Goal: Task Accomplishment & Management: Complete application form

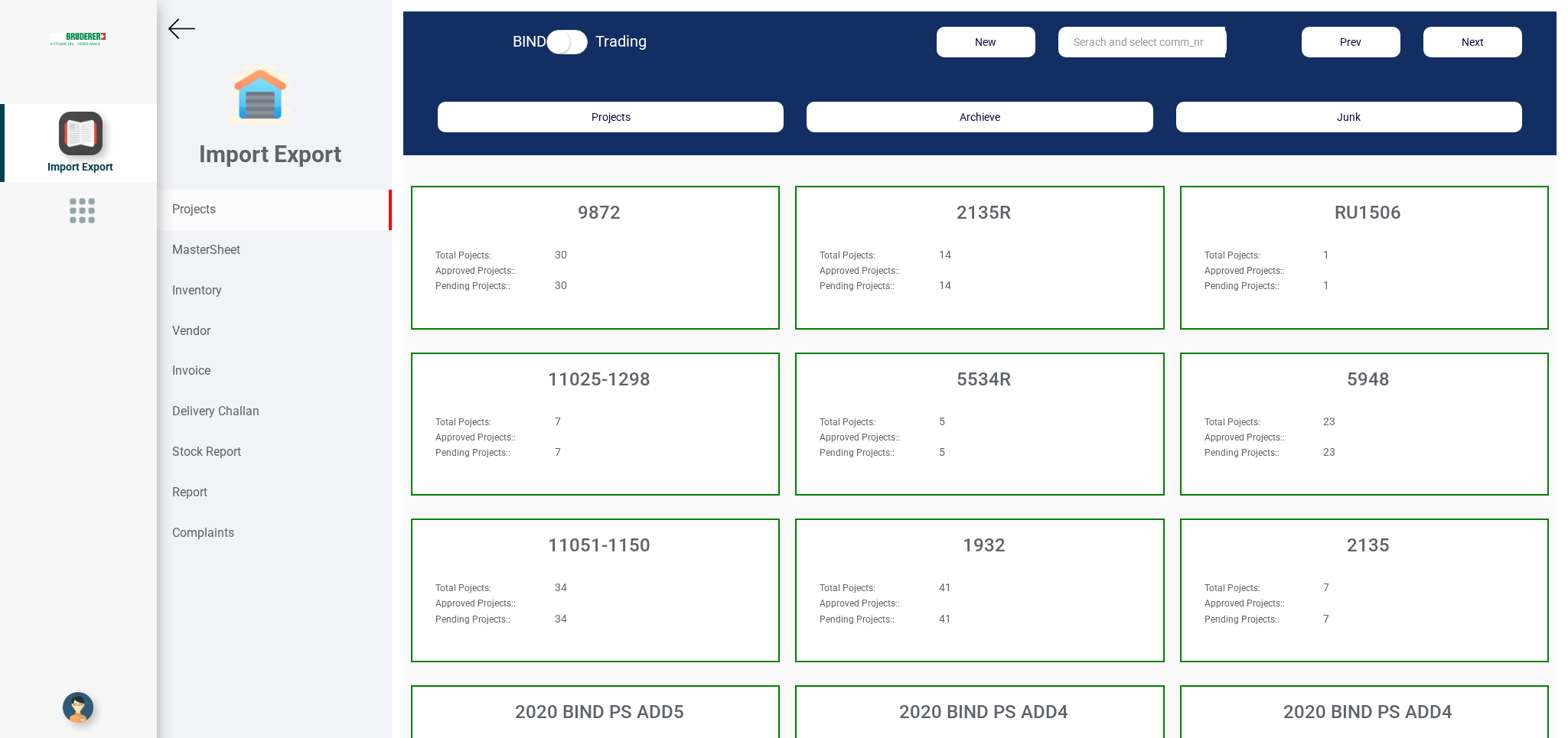
click at [1064, 42] on input "text" at bounding box center [1142, 42] width 167 height 31
type input "10412"
click at [1093, 70] on strong "10412" at bounding box center [1089, 73] width 31 height 12
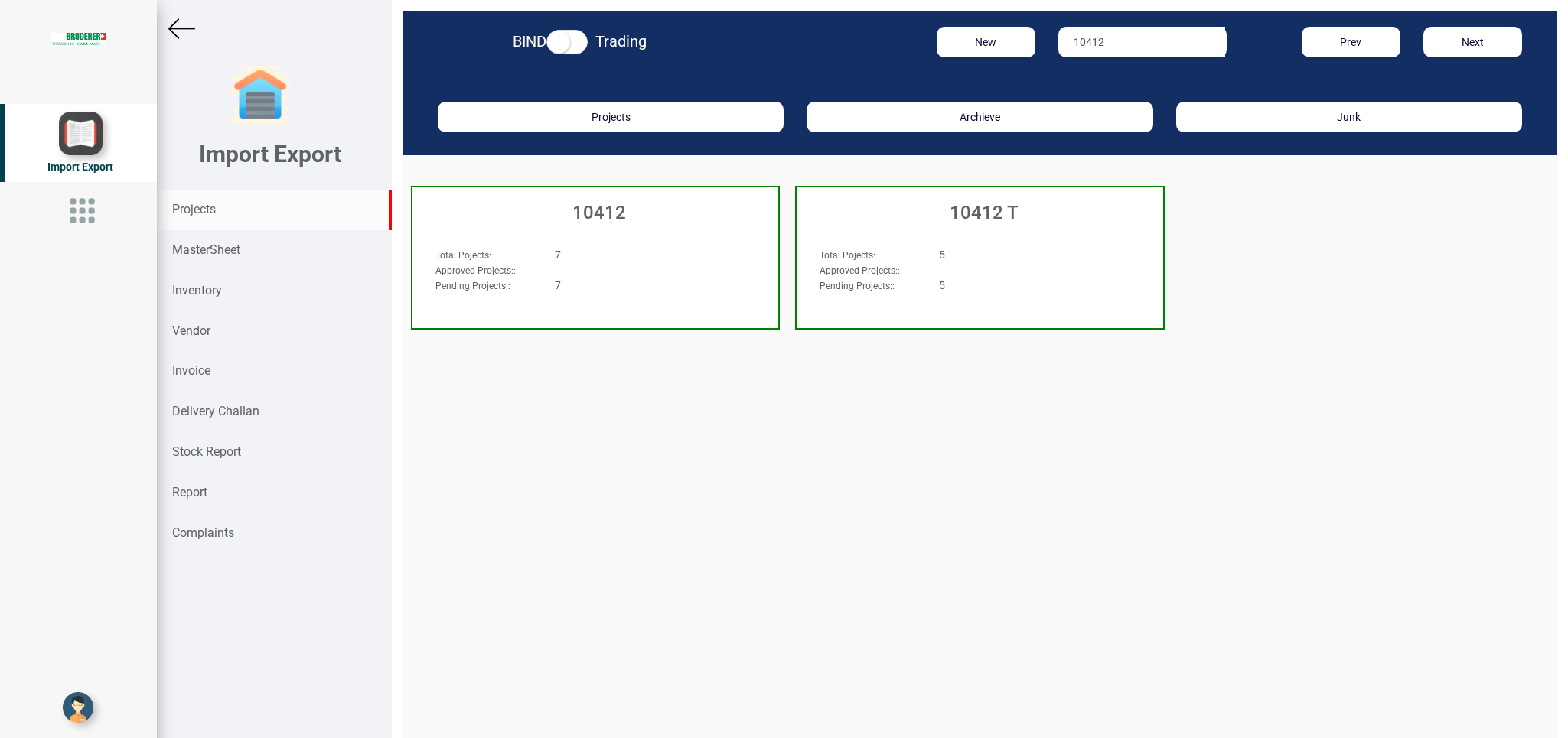
click at [720, 228] on div "10412" at bounding box center [595, 209] width 365 height 43
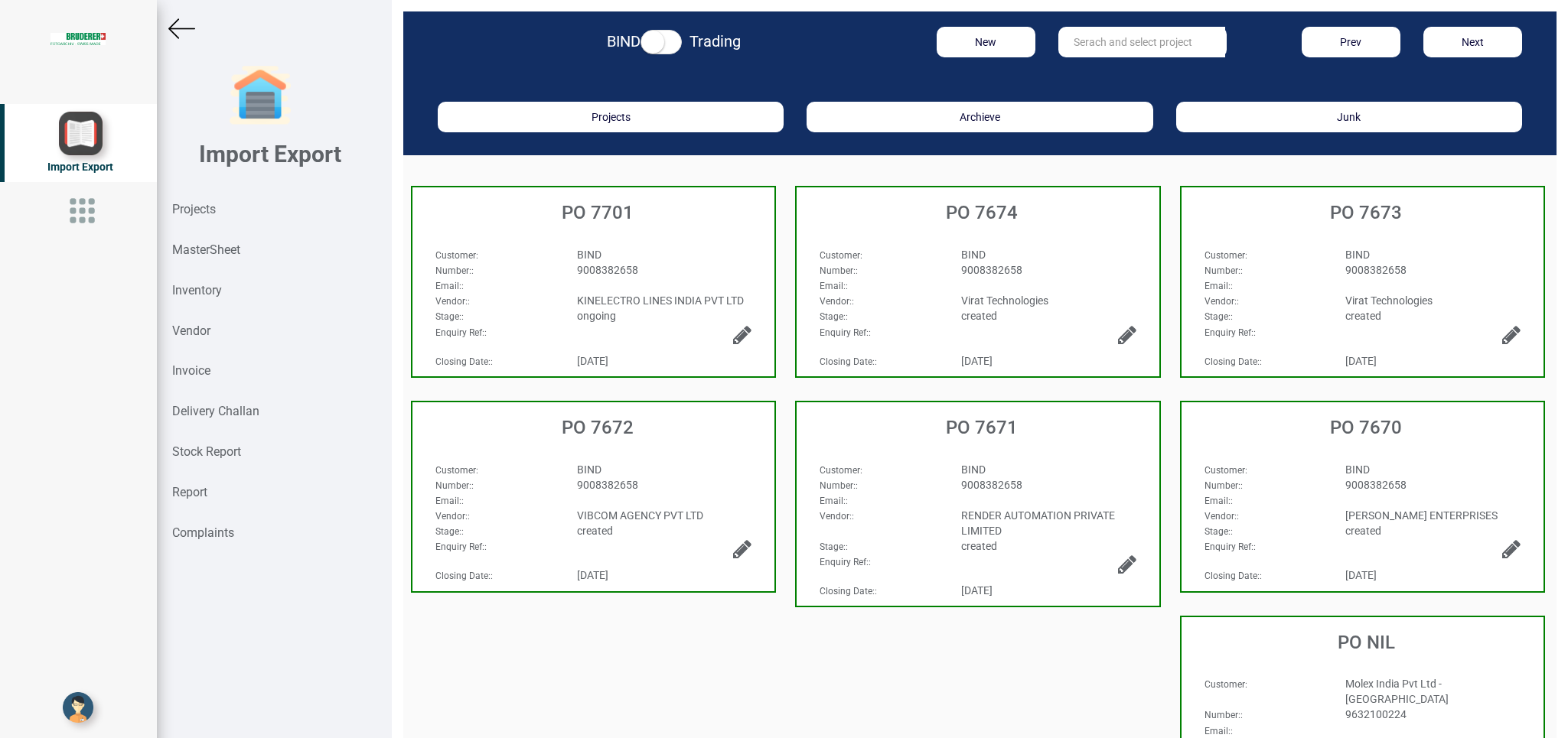
click at [721, 252] on div "BIND" at bounding box center [664, 254] width 198 height 16
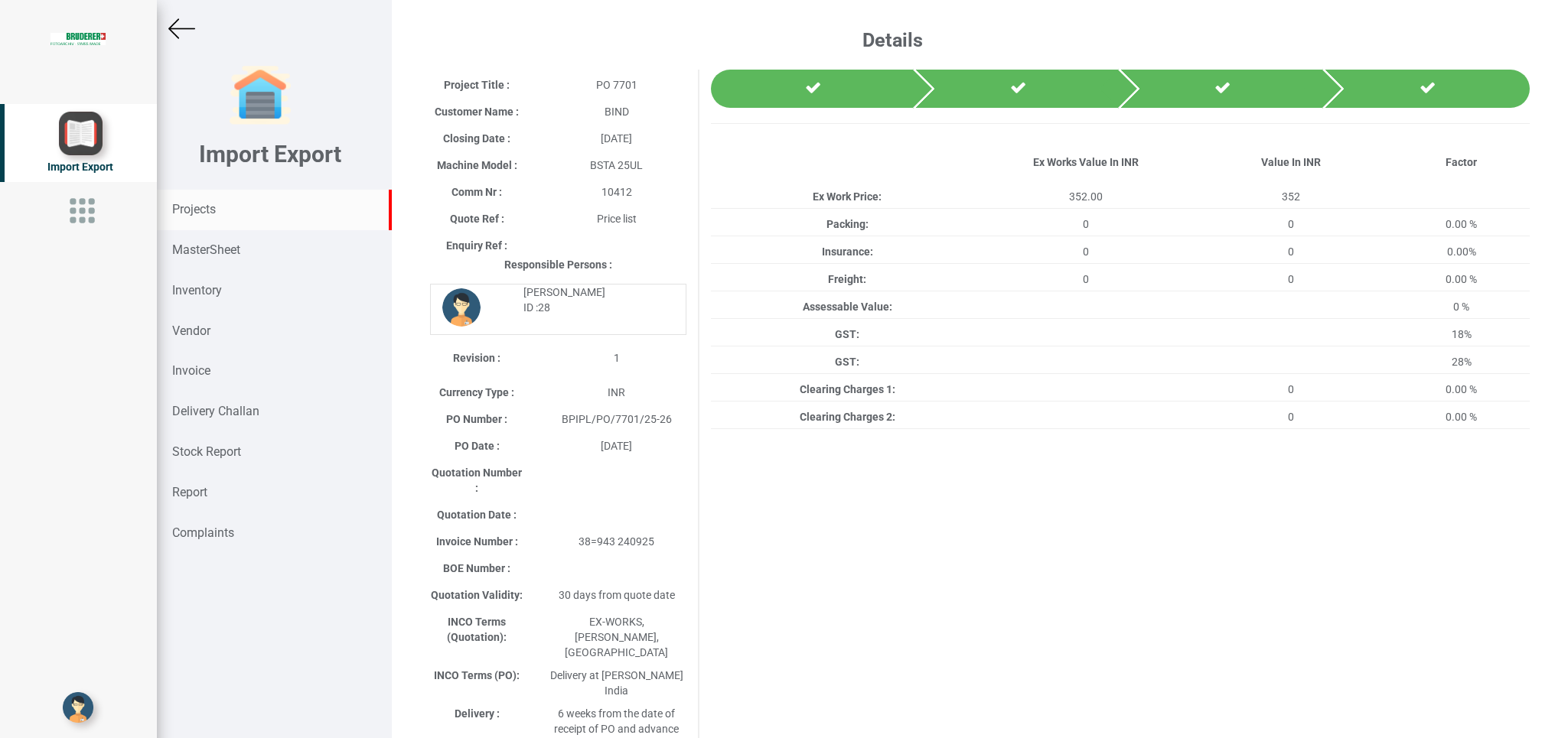
click at [195, 199] on div "Projects" at bounding box center [275, 210] width 235 height 41
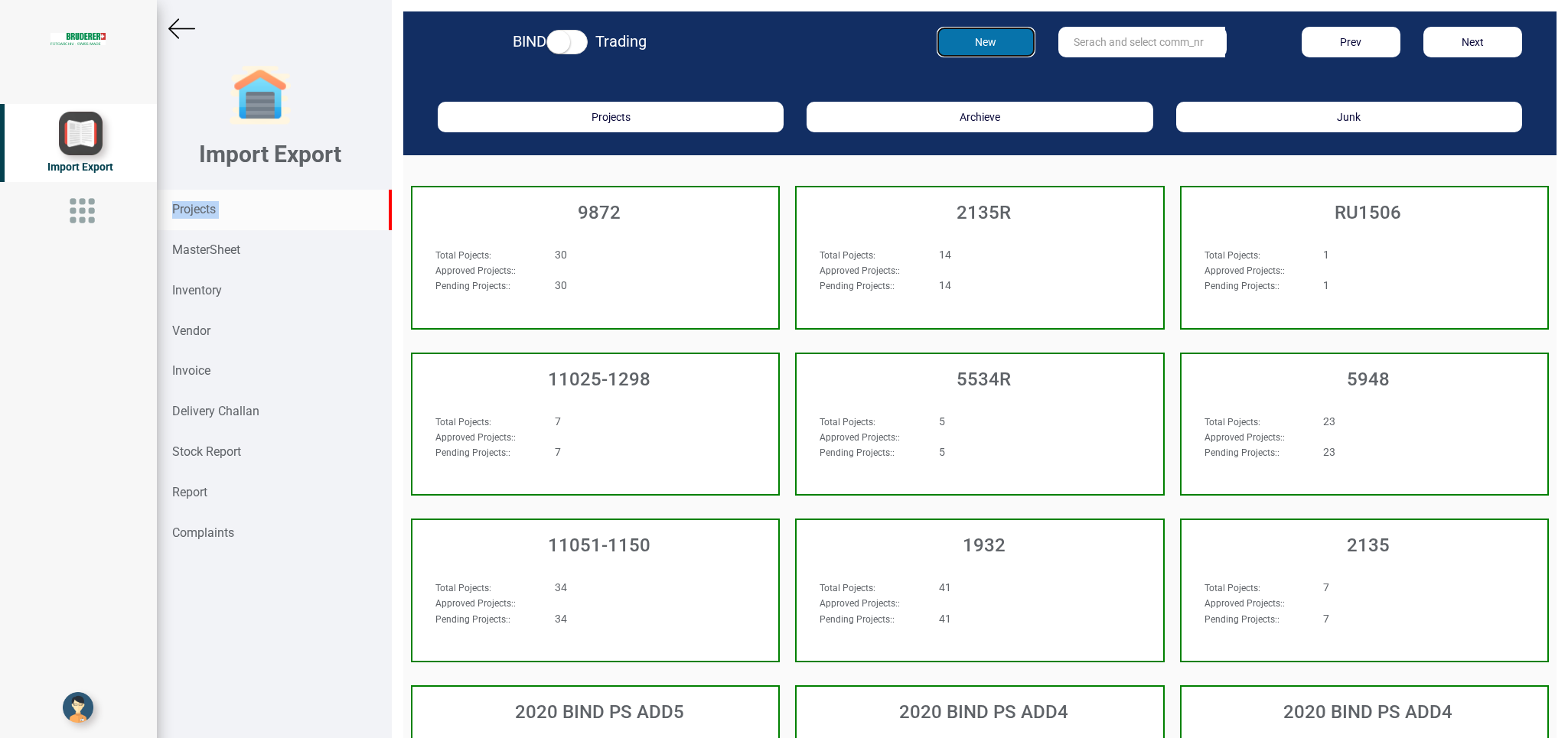
click at [966, 37] on button "New" at bounding box center [985, 42] width 99 height 31
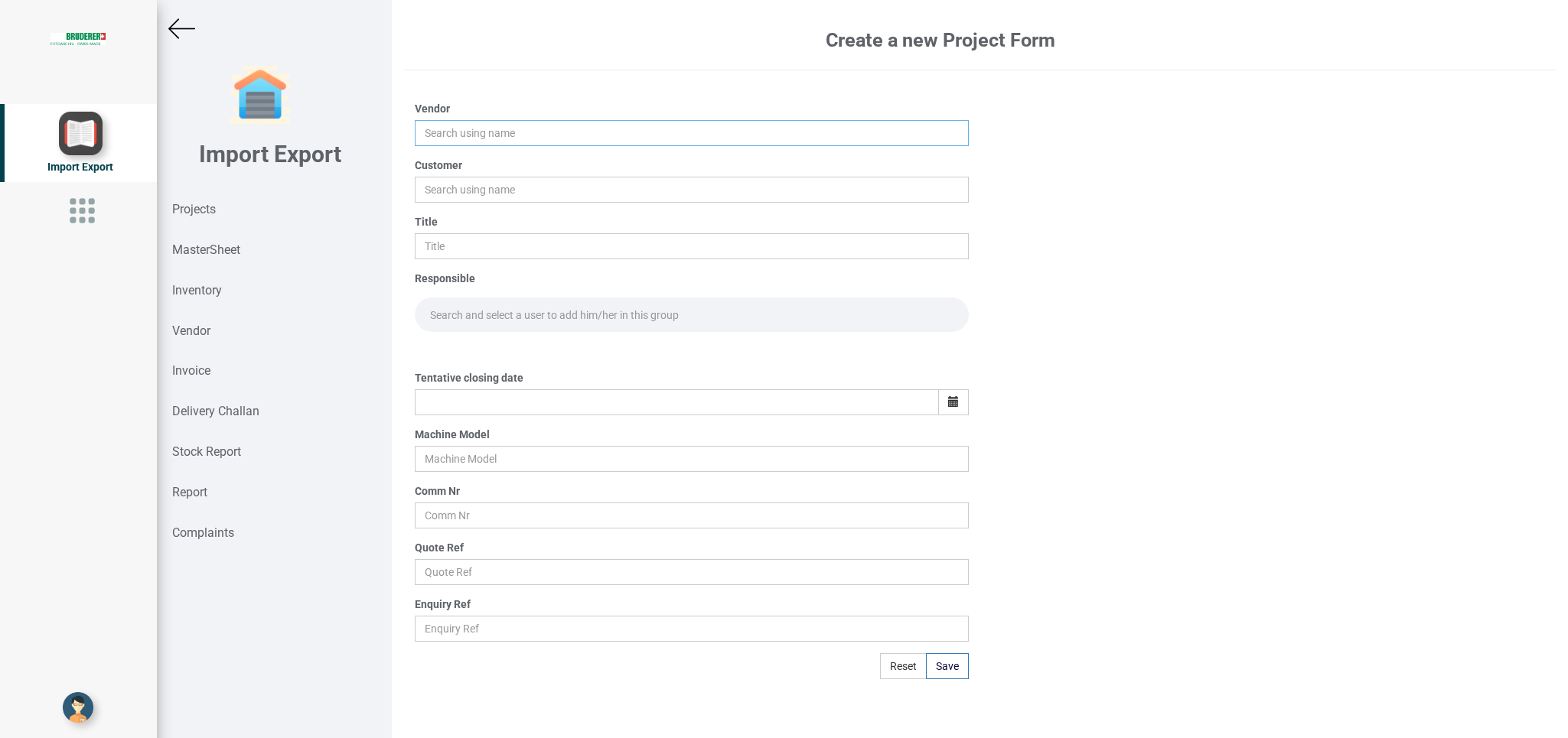
click at [457, 130] on input "text" at bounding box center [691, 133] width 553 height 26
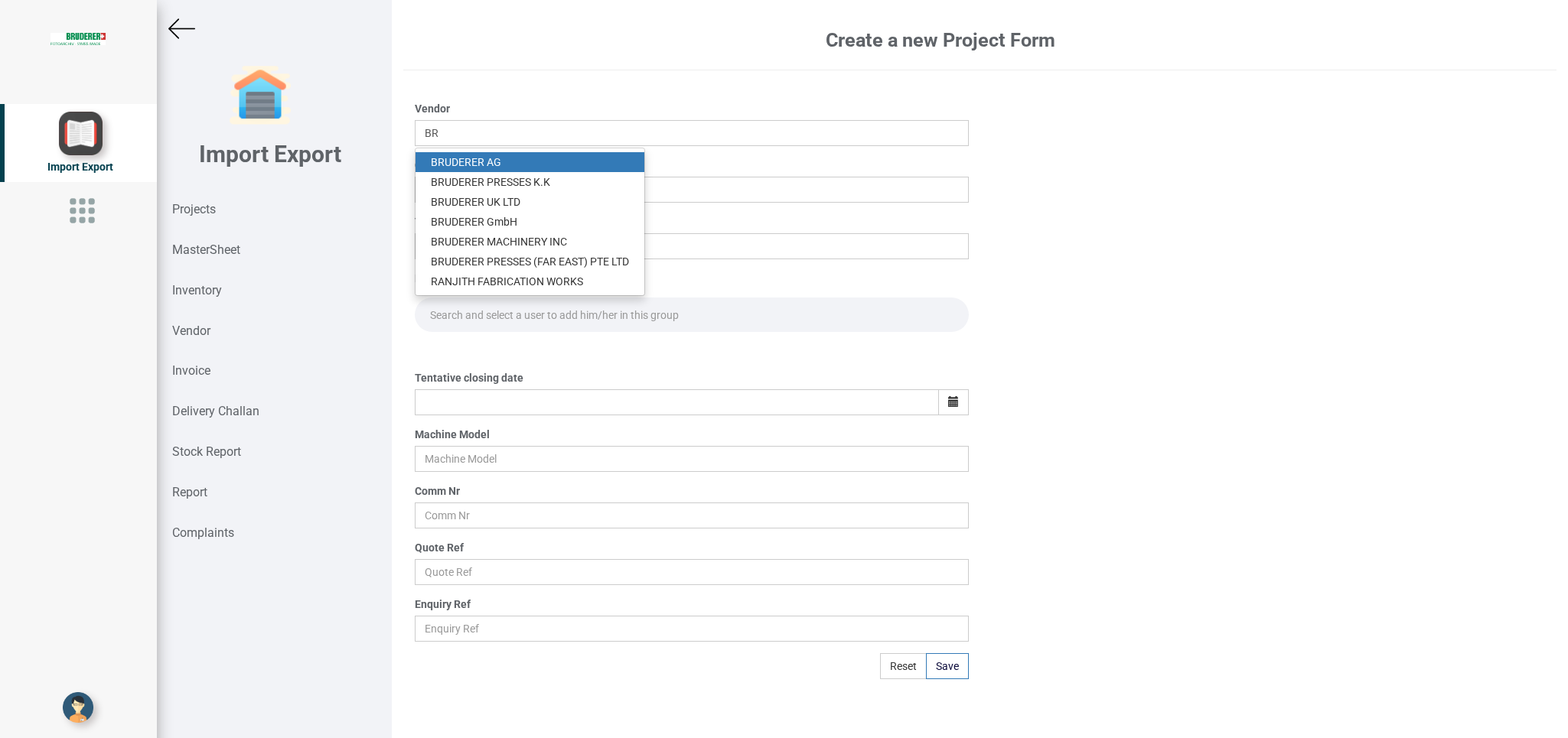
click at [510, 166] on link "BR UDERER AG" at bounding box center [529, 163] width 228 height 20
type input "[PERSON_NAME]"
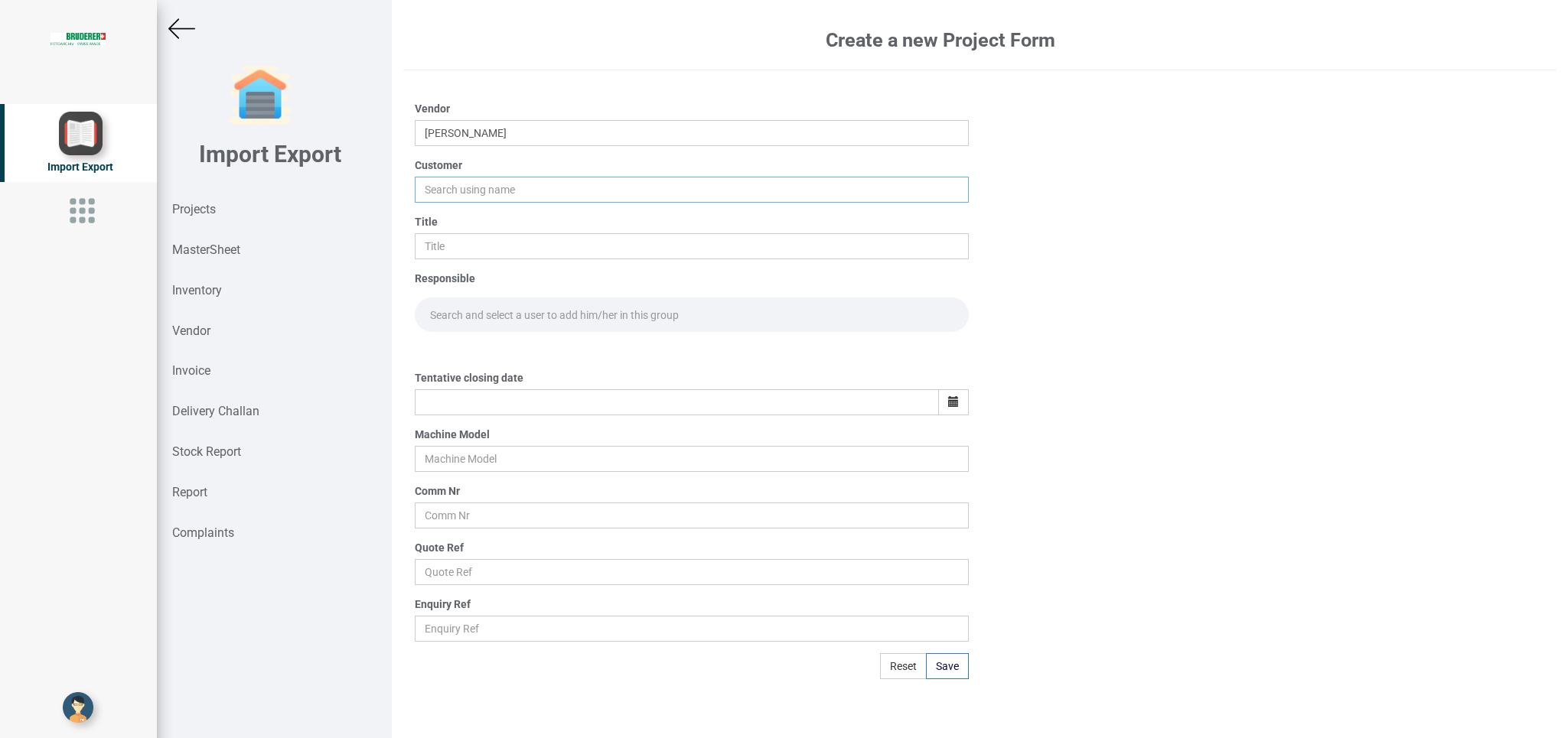
click at [452, 192] on input "text" at bounding box center [691, 190] width 553 height 26
type input "BIND"
click at [444, 217] on strong "BIND" at bounding box center [443, 218] width 24 height 12
click at [466, 247] on input "text" at bounding box center [691, 246] width 553 height 26
type input "PO 7712"
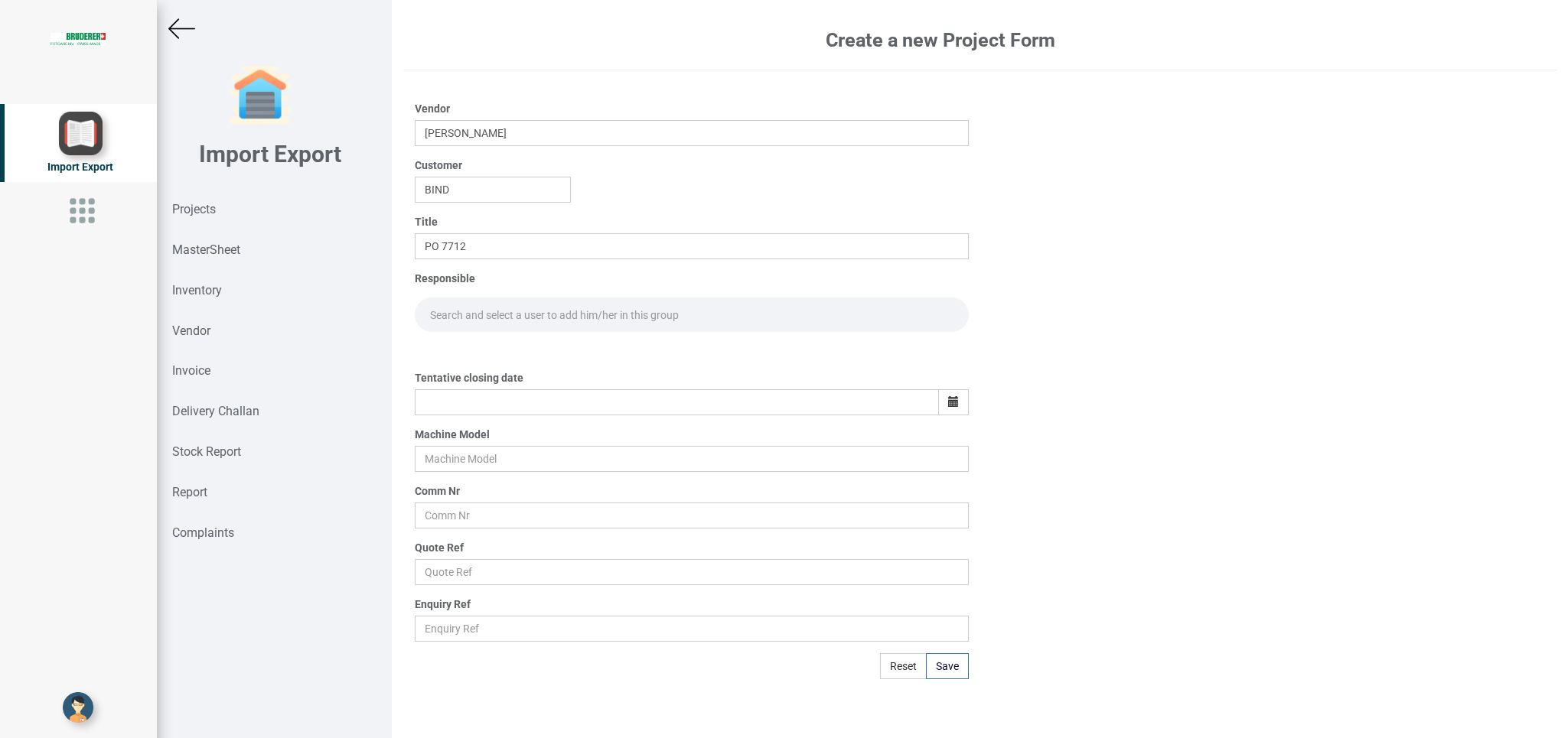
click at [433, 325] on input "text" at bounding box center [691, 314] width 553 height 34
type input "GO"
click at [493, 347] on link "Go [PERSON_NAME]" at bounding box center [478, 349] width 126 height 20
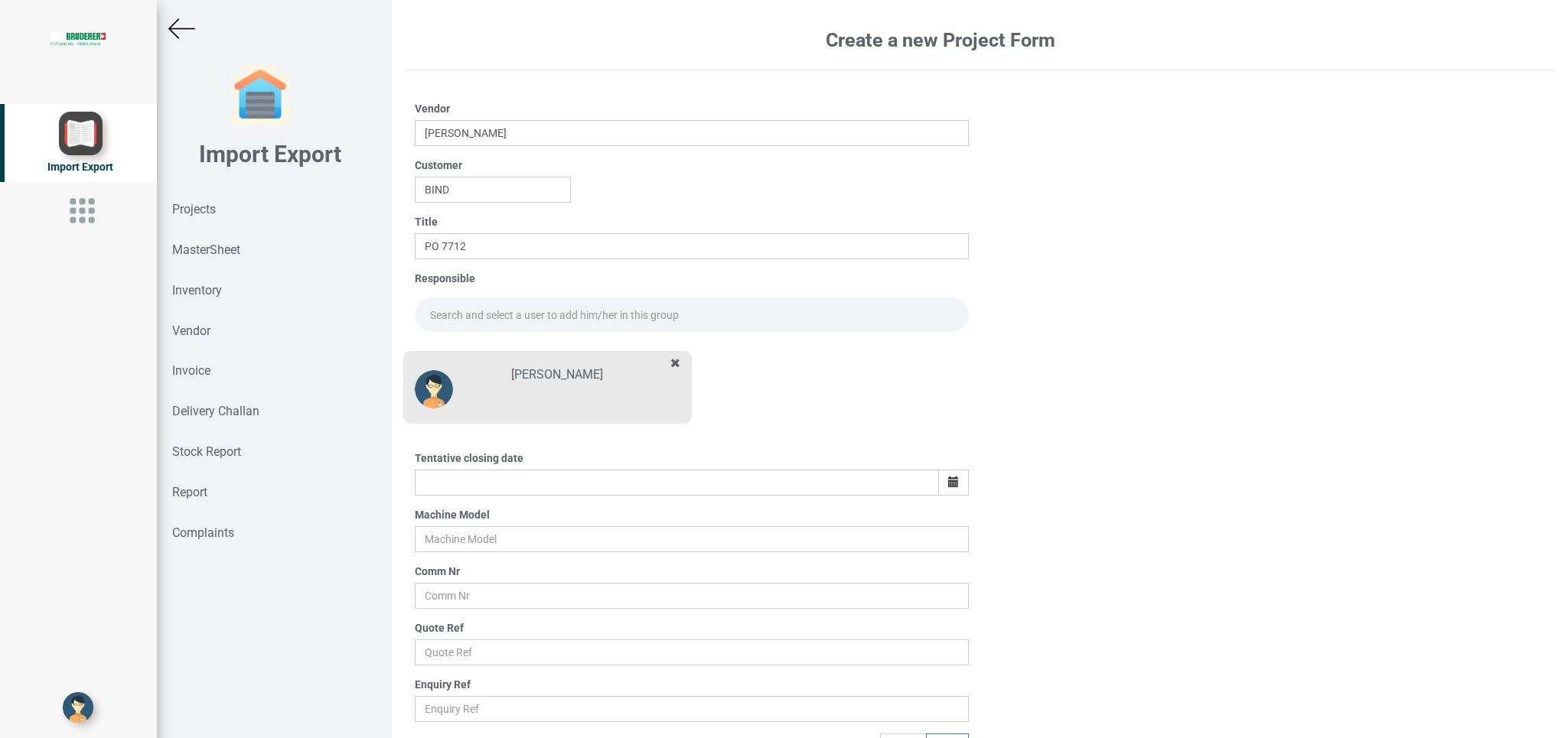
click at [475, 305] on input "text" at bounding box center [691, 314] width 553 height 34
click at [493, 349] on link "Go [PERSON_NAME]" at bounding box center [478, 349] width 126 height 20
type input "[PERSON_NAME]"
click at [948, 479] on icon "button" at bounding box center [954, 482] width 11 height 11
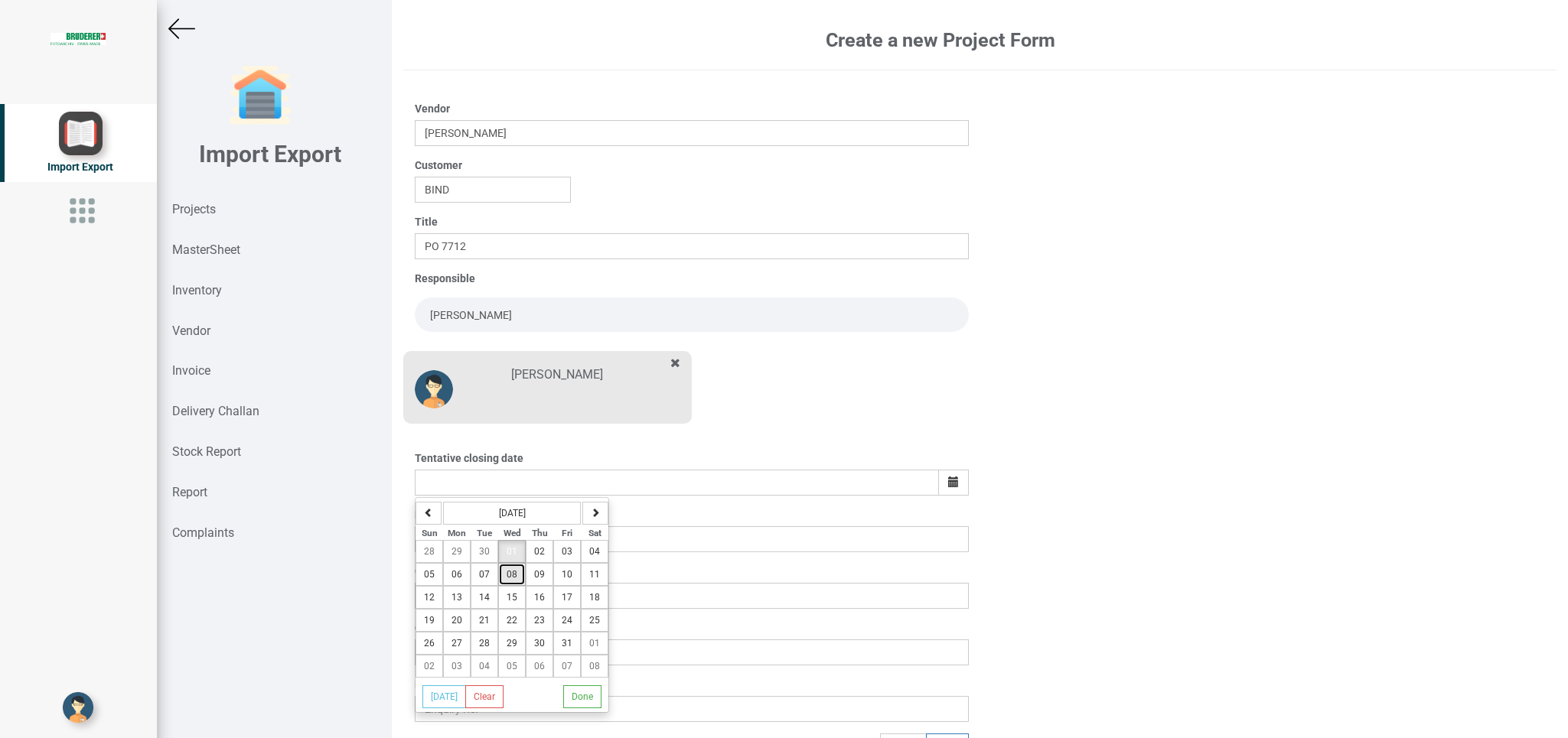
click at [517, 578] on span "08" at bounding box center [512, 574] width 11 height 11
type input "[DATE]"
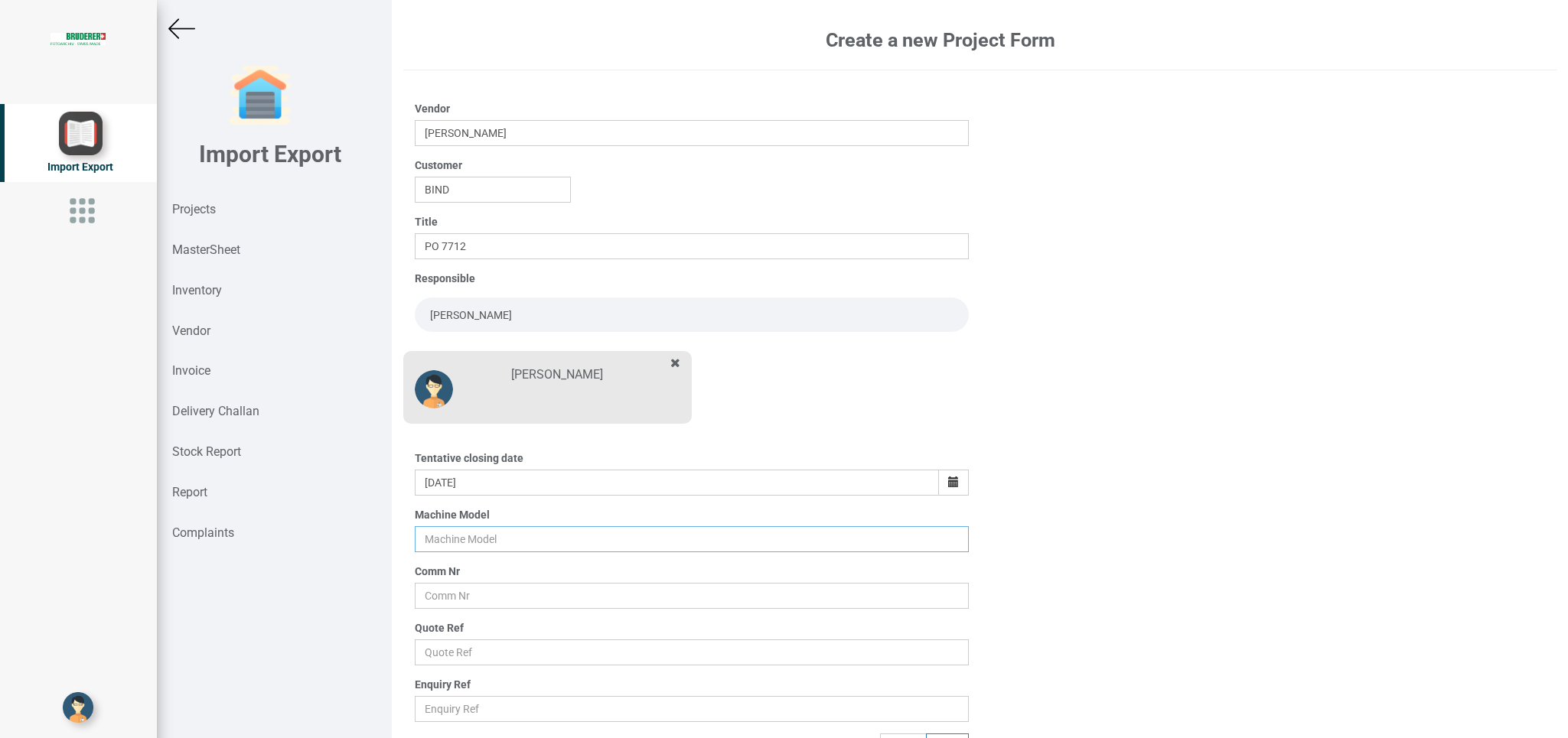
click at [448, 539] on input "text" at bounding box center [691, 539] width 553 height 26
type input "BSTA 25UL"
click at [463, 596] on input "text" at bounding box center [691, 596] width 553 height 26
type input "10412"
click at [453, 649] on input "text" at bounding box center [691, 652] width 553 height 26
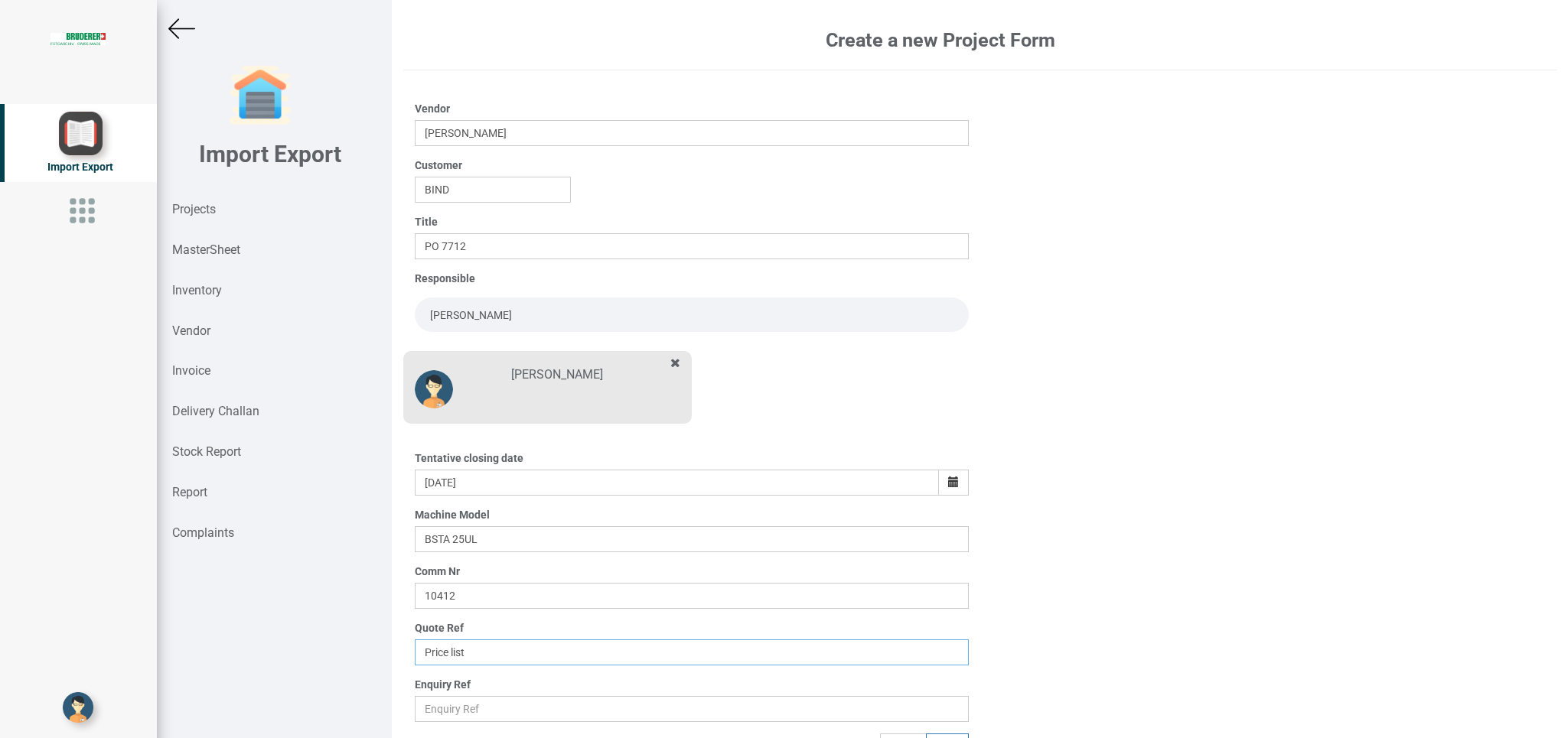
scroll to position [24, 0]
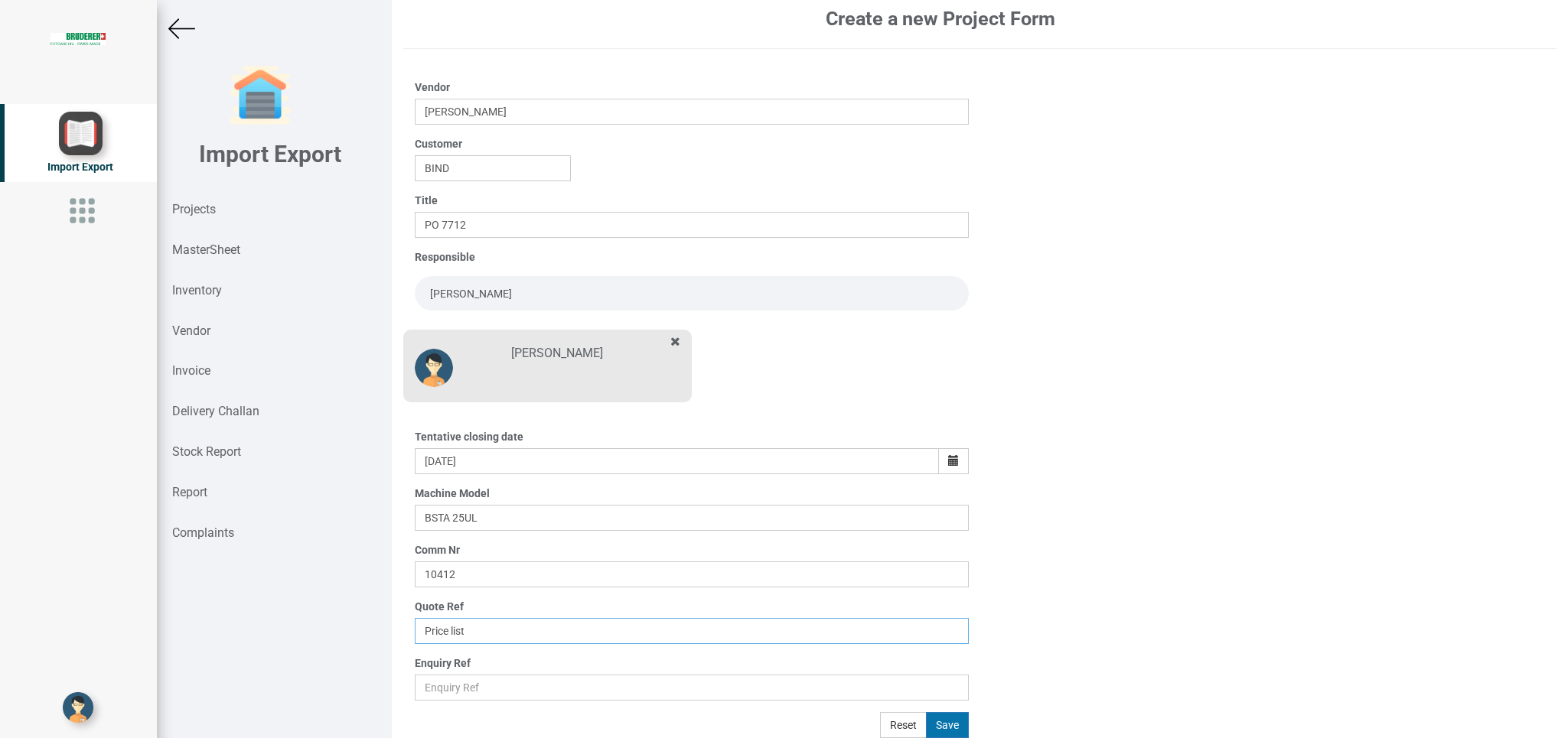
type input "Price list"
click at [936, 725] on button "Save" at bounding box center [947, 725] width 43 height 26
type input "[DATE]"
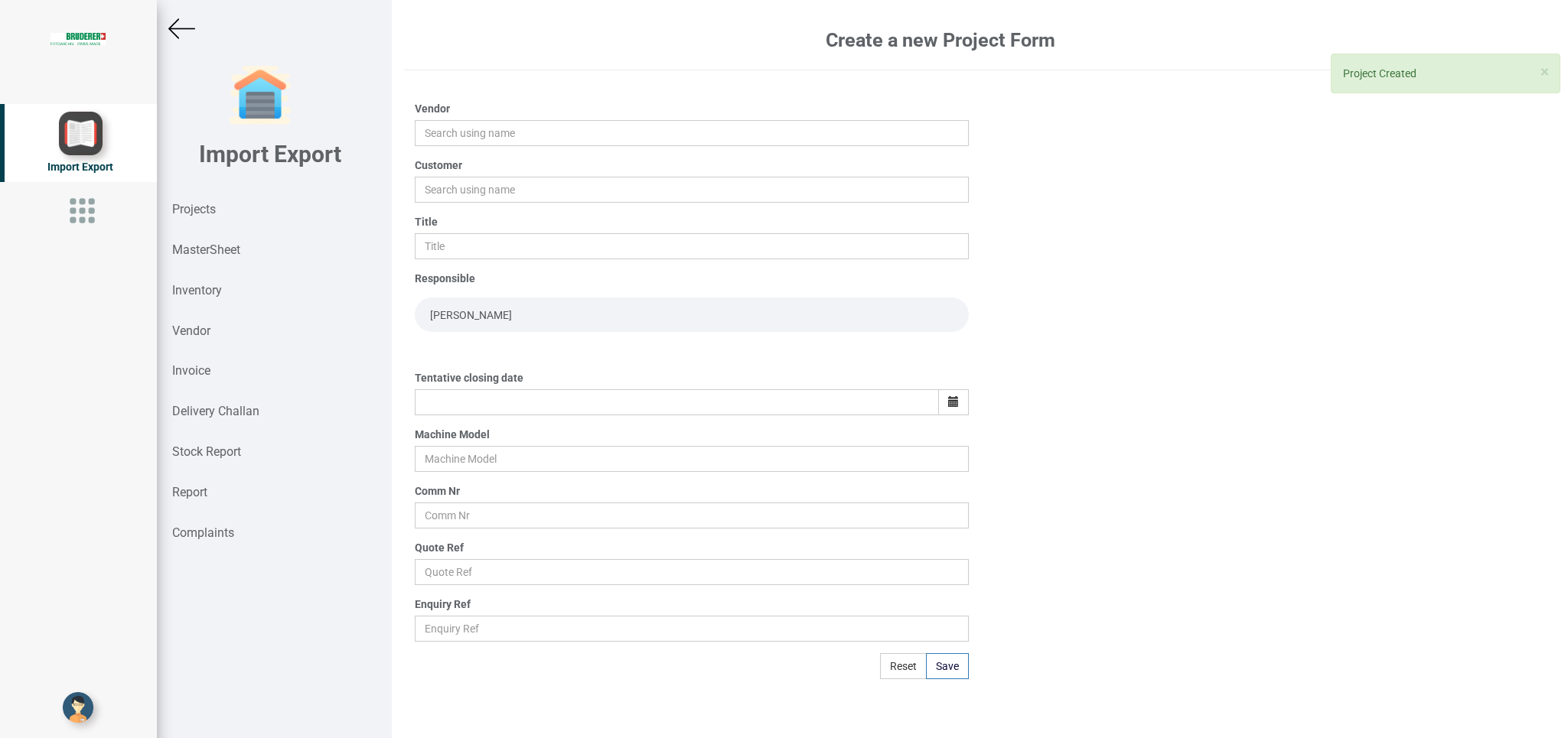
click at [177, 30] on img at bounding box center [181, 29] width 27 height 27
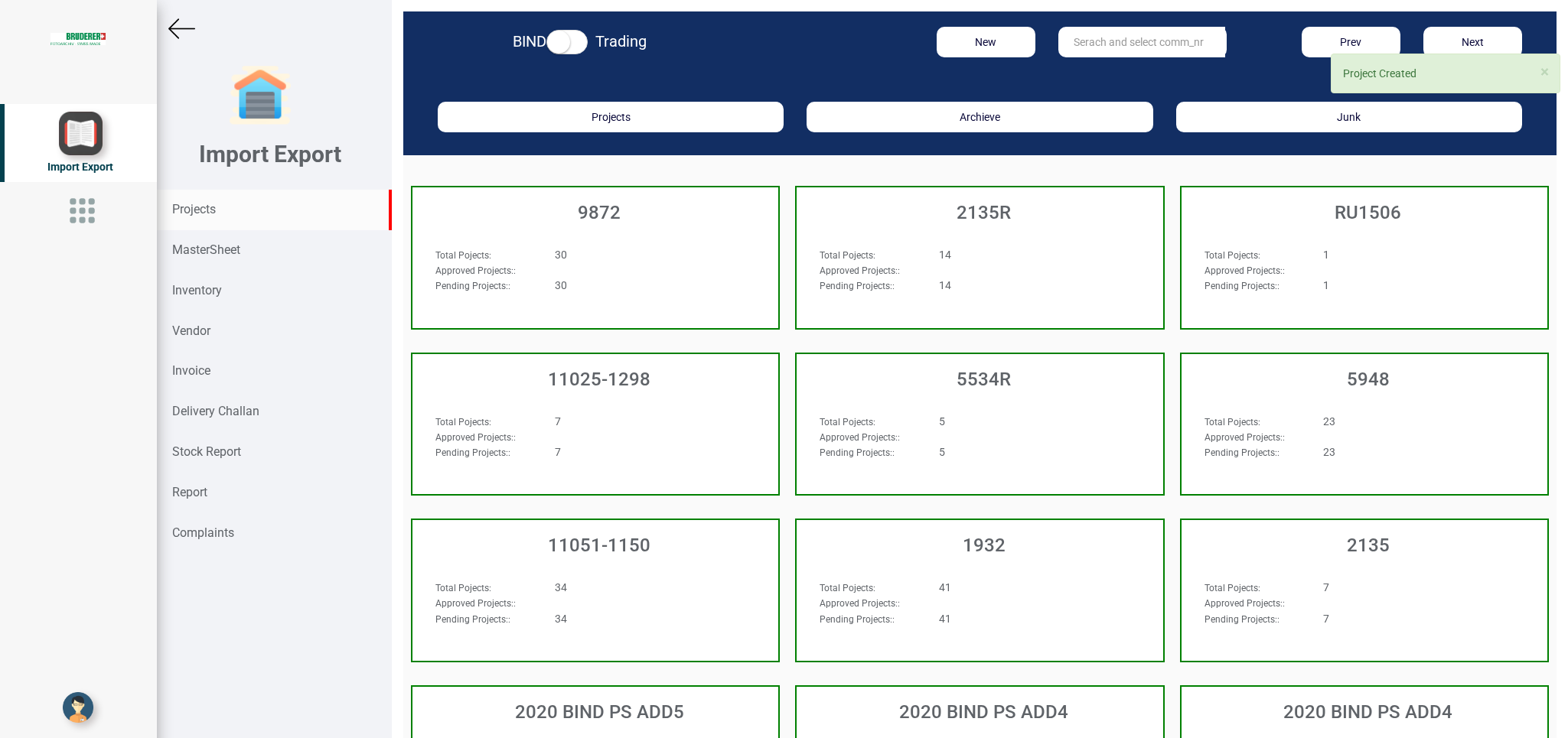
click at [1071, 34] on input "text" at bounding box center [1142, 42] width 167 height 31
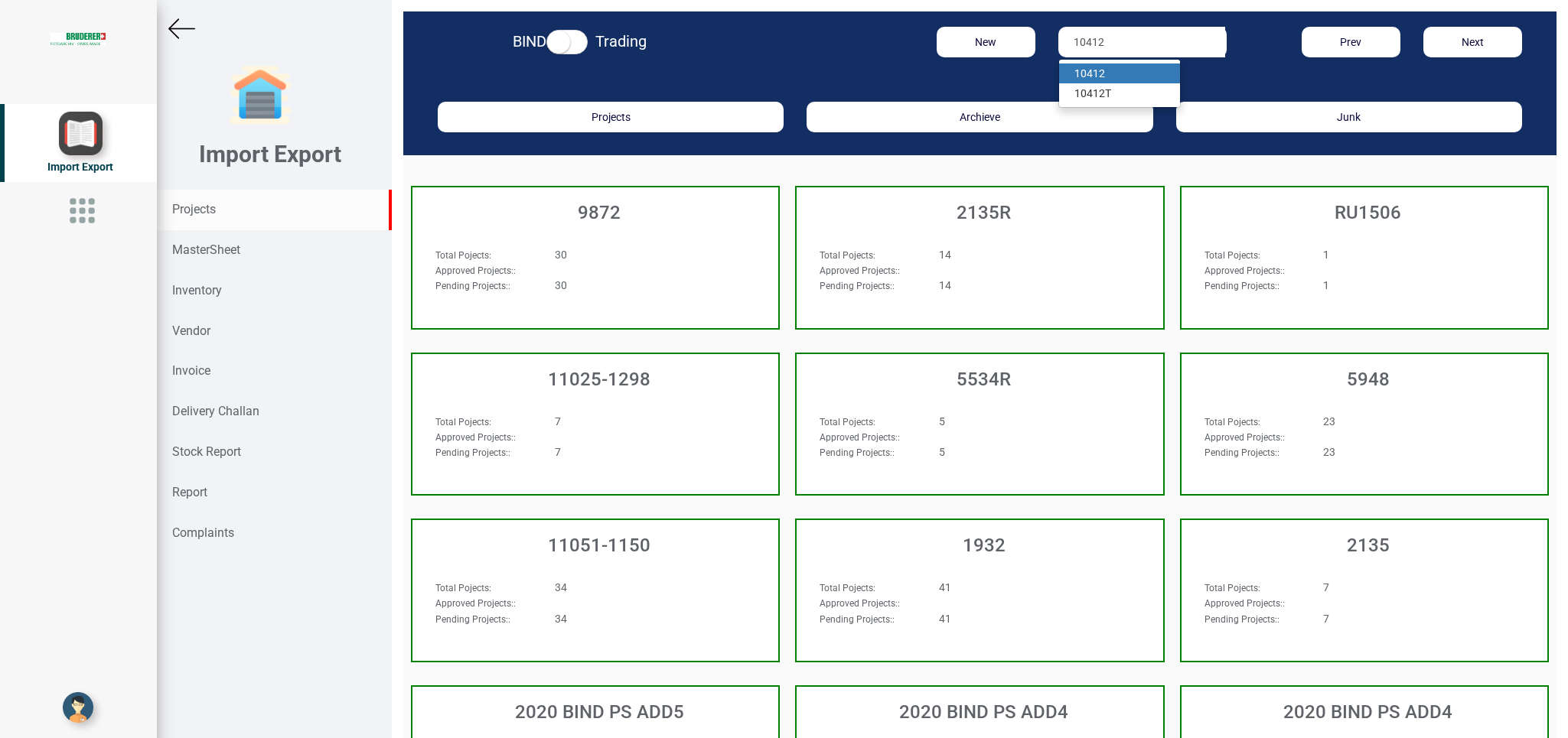
type input "10412"
click at [1074, 78] on strong "10412" at bounding box center [1089, 73] width 31 height 12
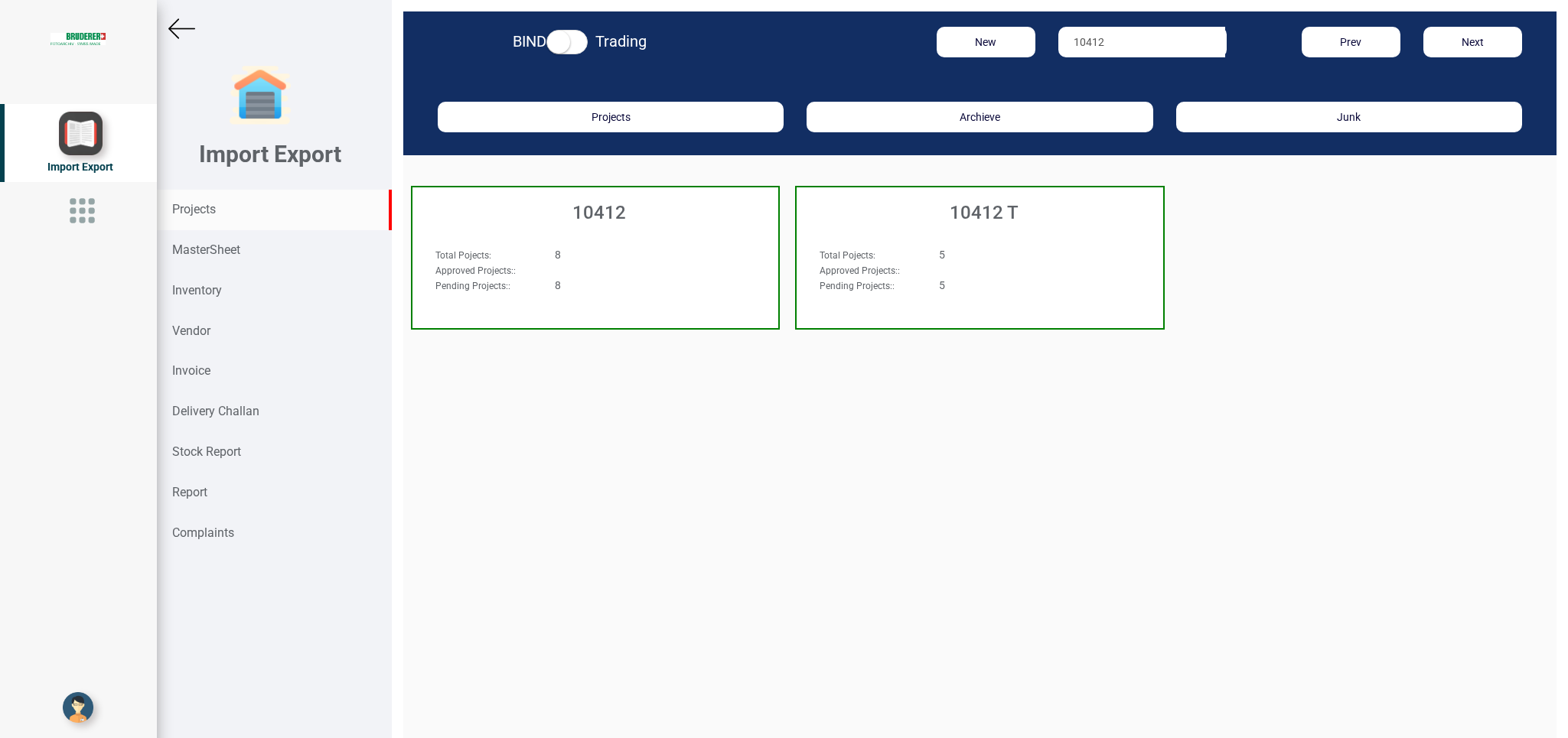
click at [687, 238] on div "Total Pojects : 8 Approved Projects: : Pending Projects: : 8" at bounding box center [595, 277] width 365 height 89
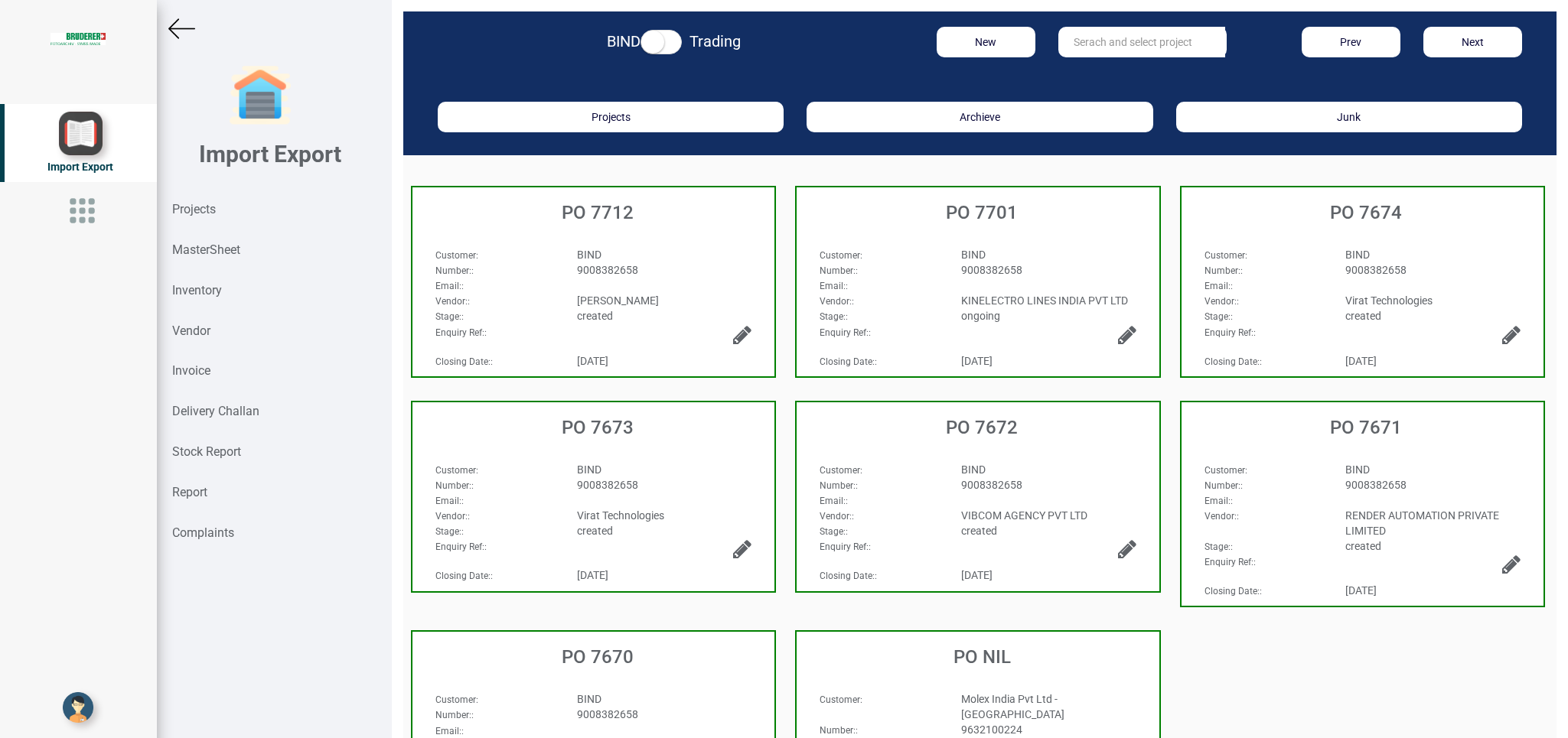
click at [686, 266] on div "9008382658" at bounding box center [664, 270] width 198 height 16
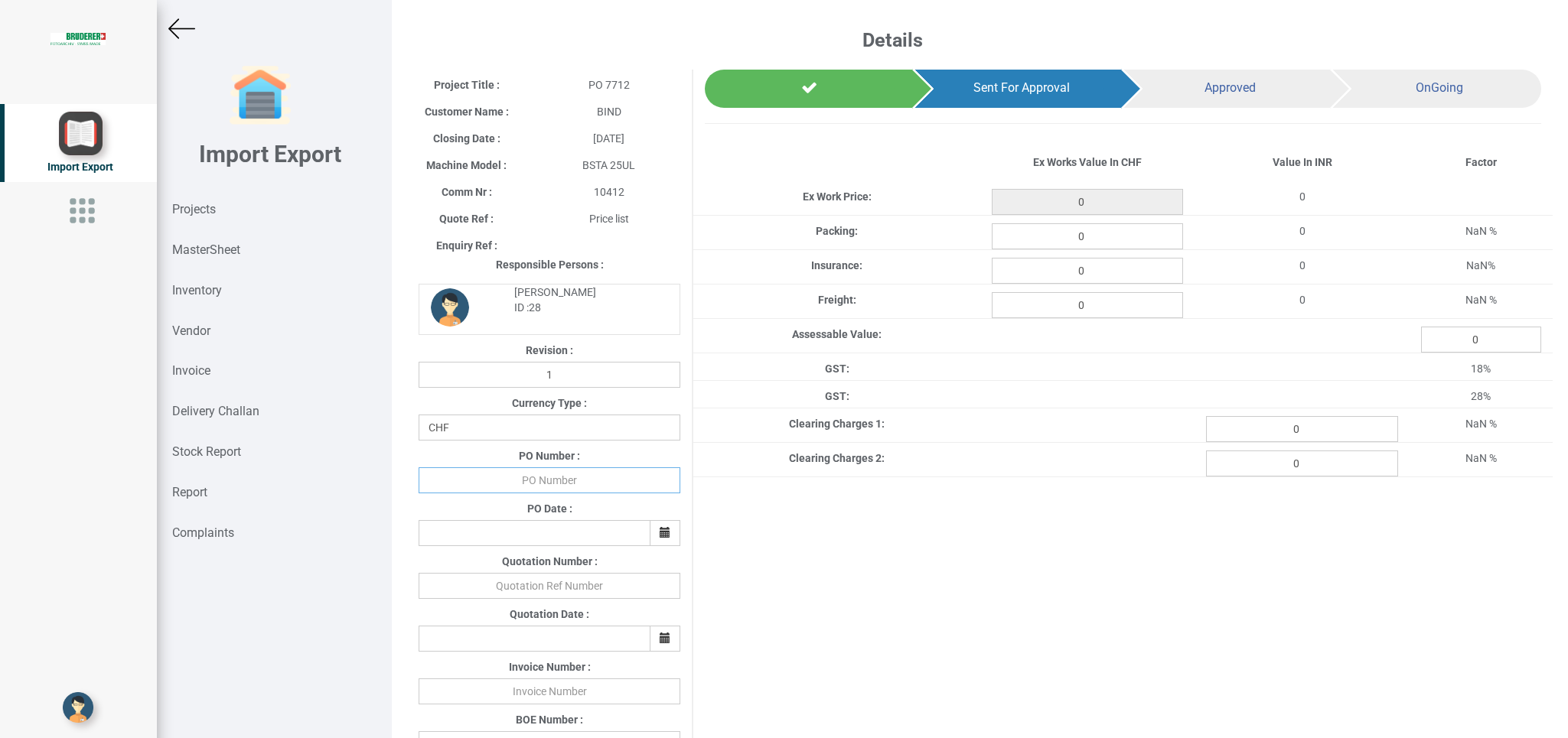
click at [534, 479] on input "text" at bounding box center [549, 480] width 262 height 26
type input "b"
type input "BPIPL/PO/7712/25-26"
click at [653, 544] on button "button" at bounding box center [664, 533] width 31 height 26
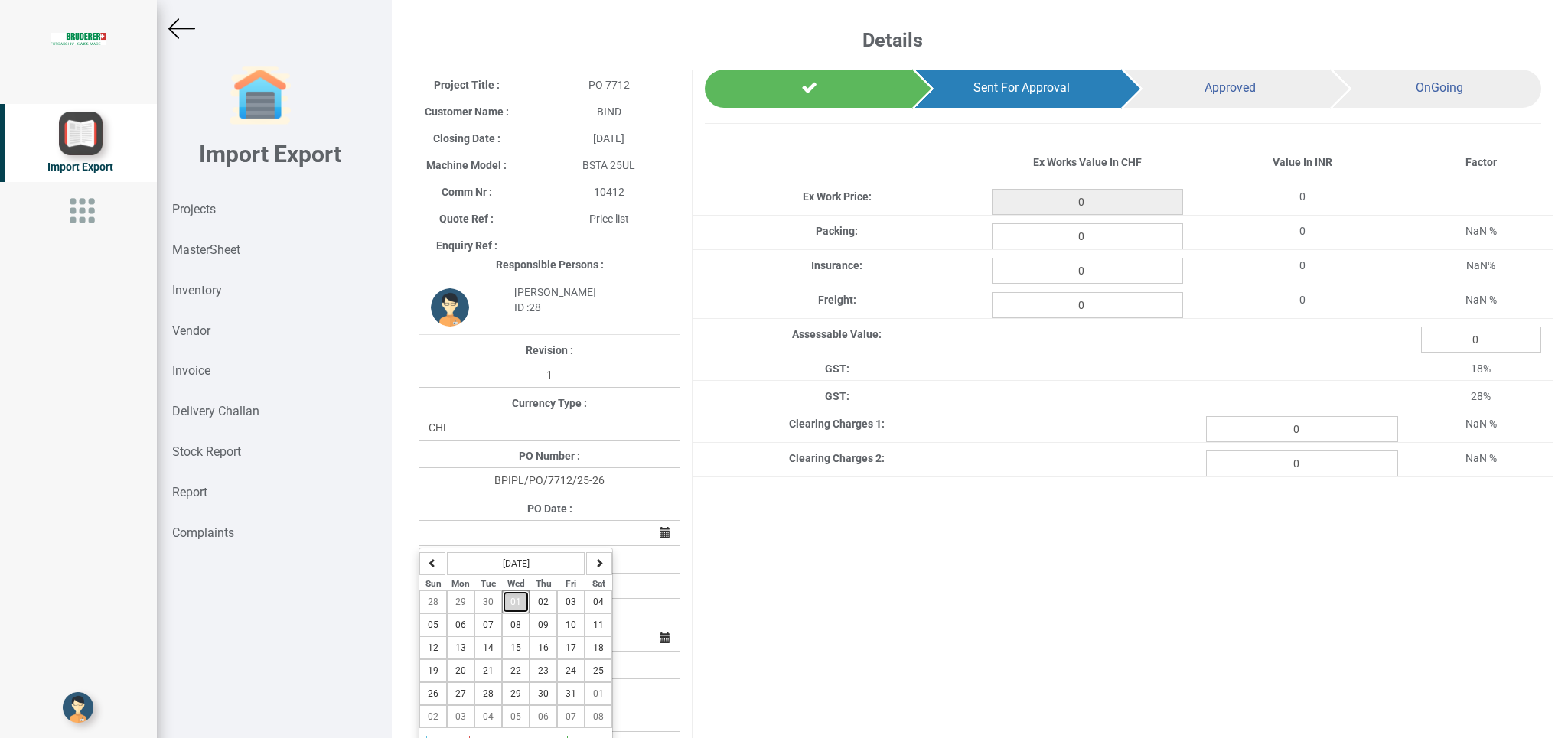
drag, startPoint x: 518, startPoint y: 608, endPoint x: 525, endPoint y: 610, distance: 7.3
click at [518, 608] on span "01" at bounding box center [516, 602] width 11 height 11
type input "[DATE]"
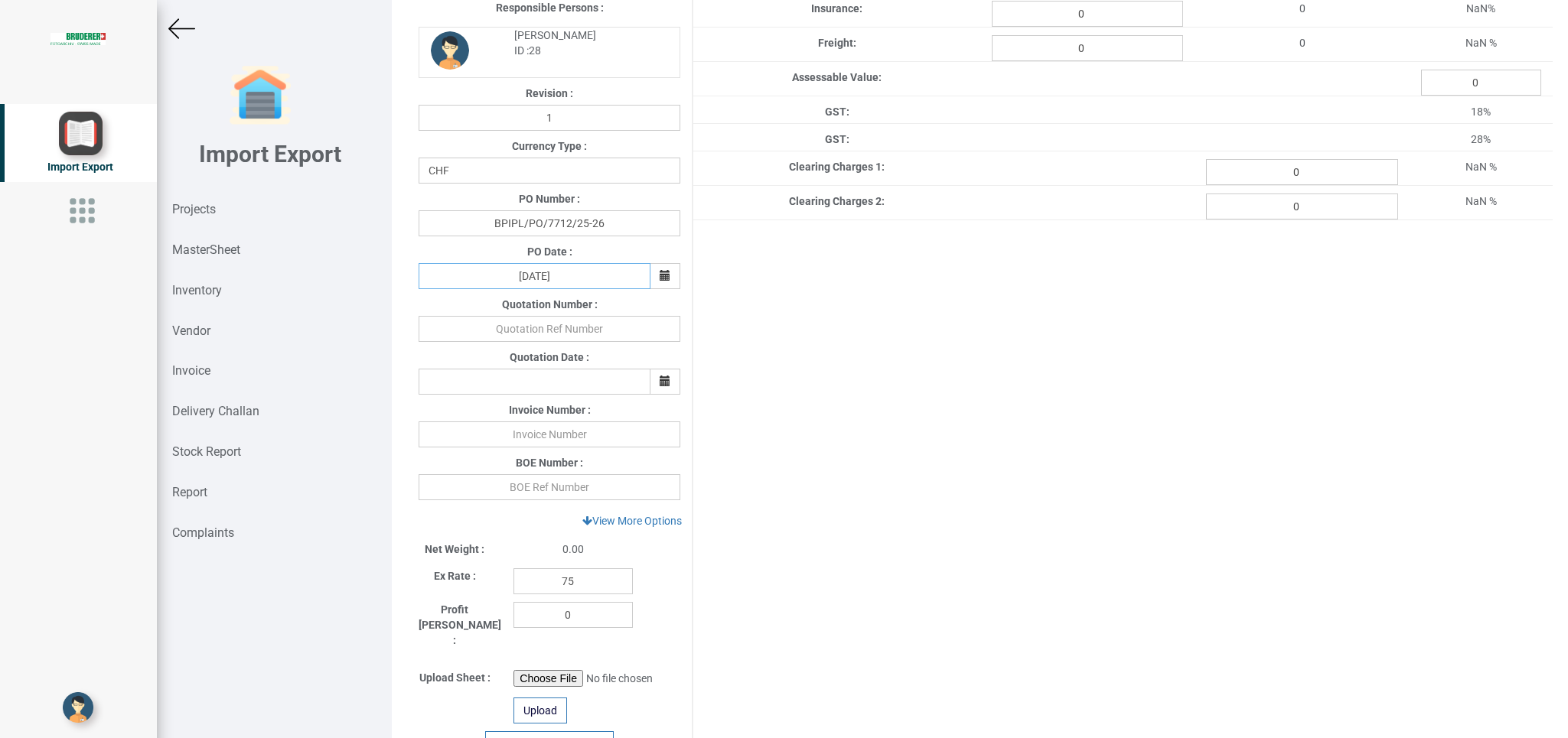
scroll to position [264, 0]
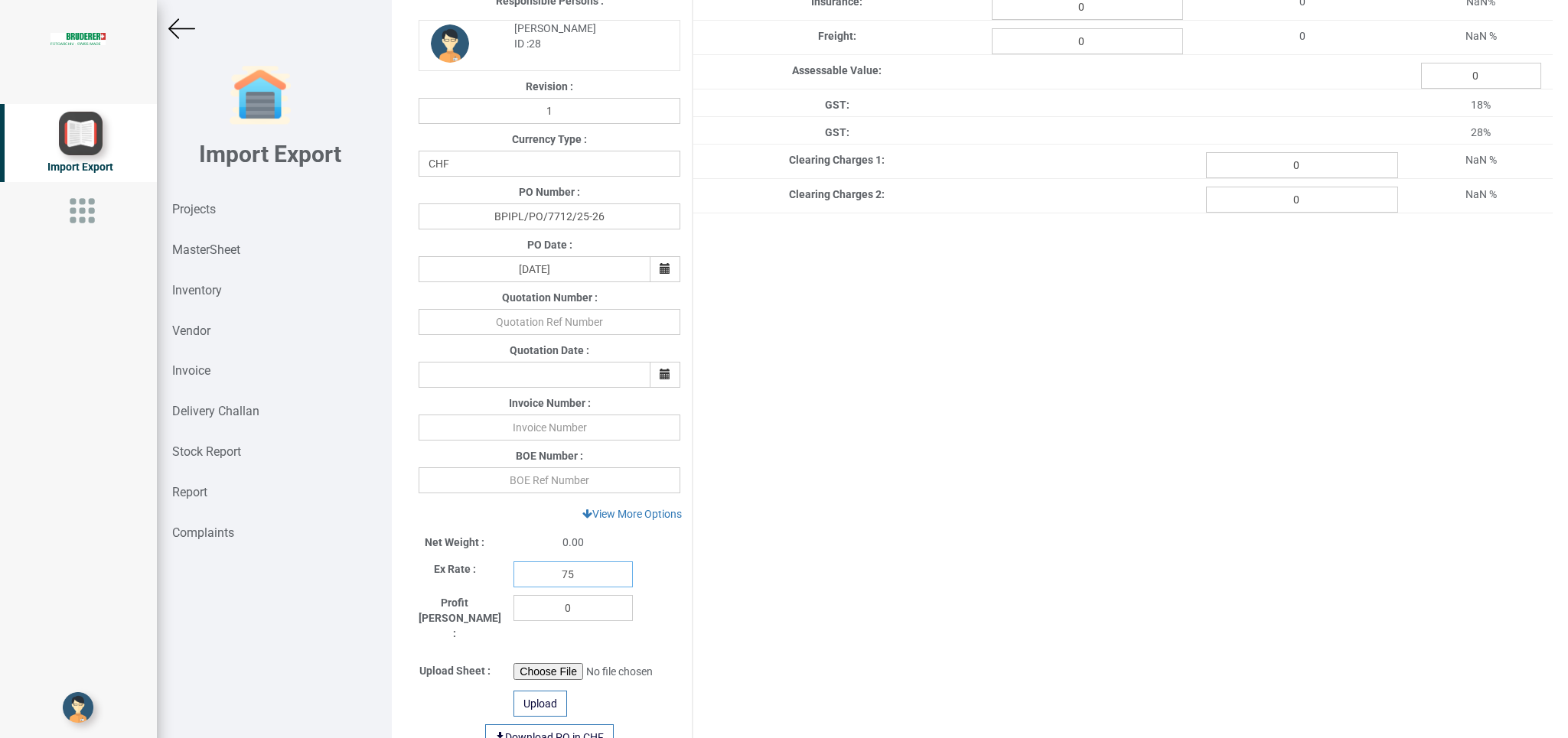
drag, startPoint x: 586, startPoint y: 582, endPoint x: 514, endPoint y: 578, distance: 72.1
click at [514, 578] on input "75" at bounding box center [573, 574] width 119 height 26
type input "110"
click at [612, 517] on link "View More Options" at bounding box center [632, 514] width 119 height 26
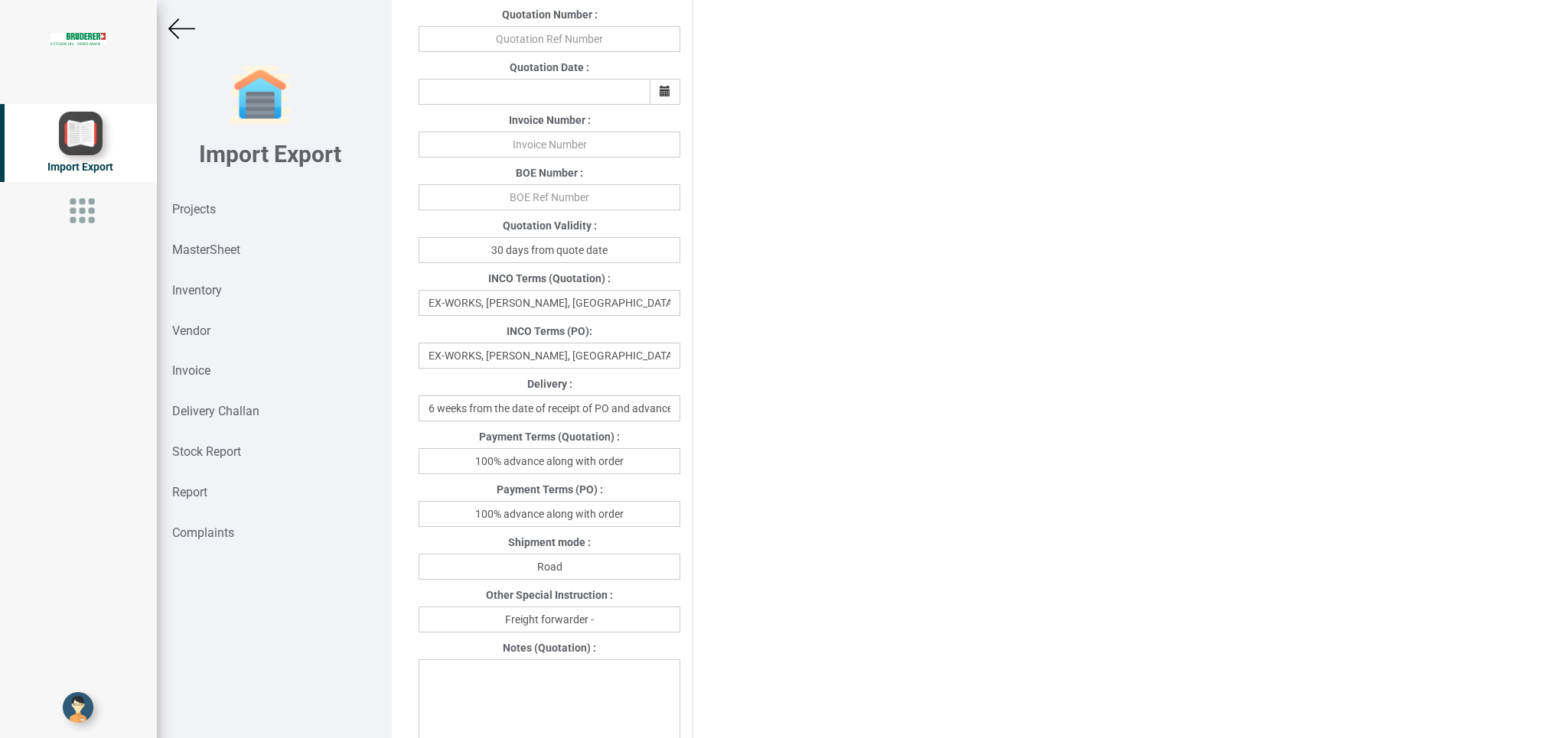
scroll to position [549, 0]
drag, startPoint x: 462, startPoint y: 513, endPoint x: 787, endPoint y: 510, distance: 325.0
click at [680, 510] on input "100% advance along with order" at bounding box center [549, 511] width 262 height 26
type input "[DATE]"
drag, startPoint x: 572, startPoint y: 564, endPoint x: 463, endPoint y: 577, distance: 109.8
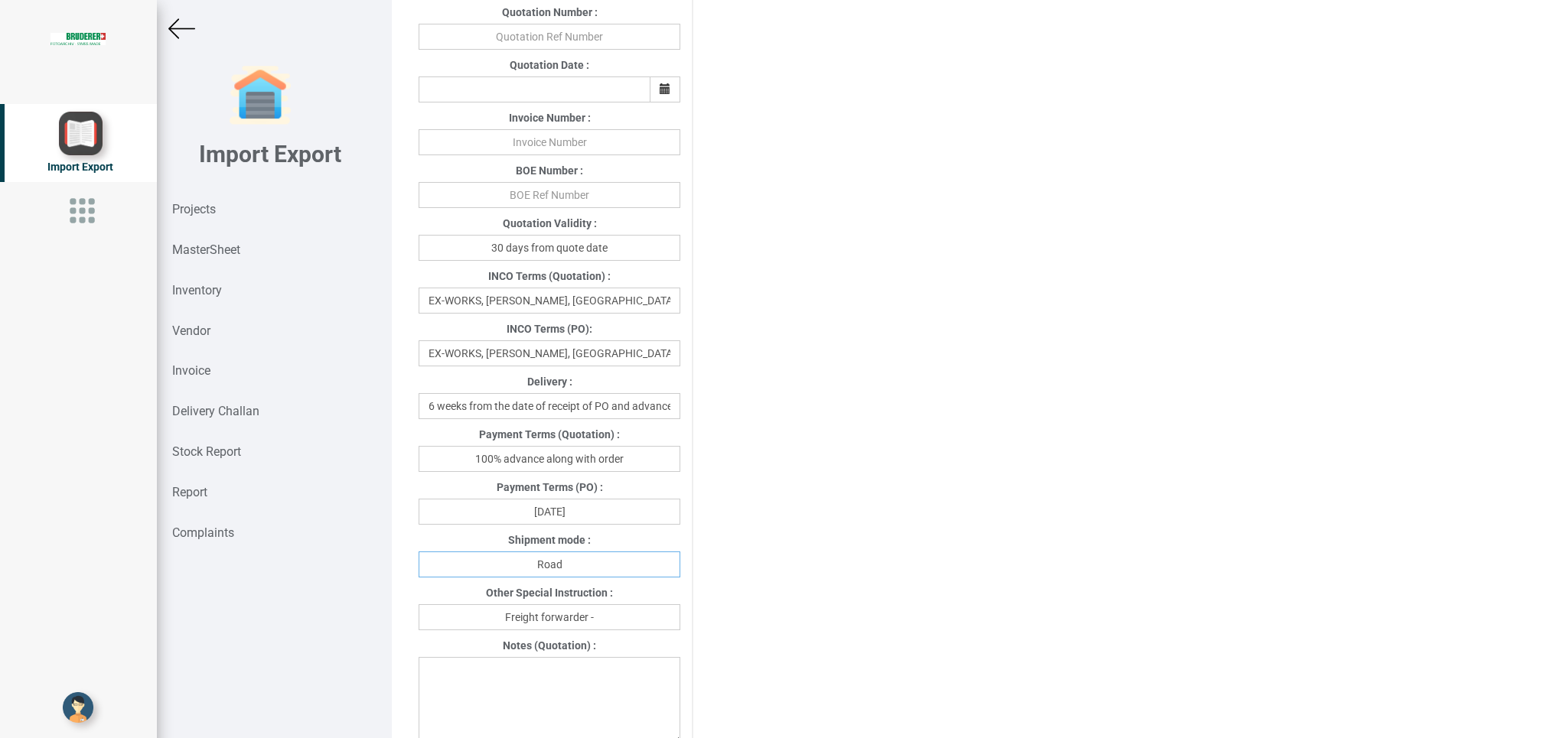
click at [463, 577] on input "Road" at bounding box center [549, 564] width 262 height 26
type input "Air"
drag, startPoint x: 603, startPoint y: 620, endPoint x: 736, endPoint y: 608, distance: 133.5
click at [603, 619] on input "Freight forwarder -" at bounding box center [549, 617] width 262 height 26
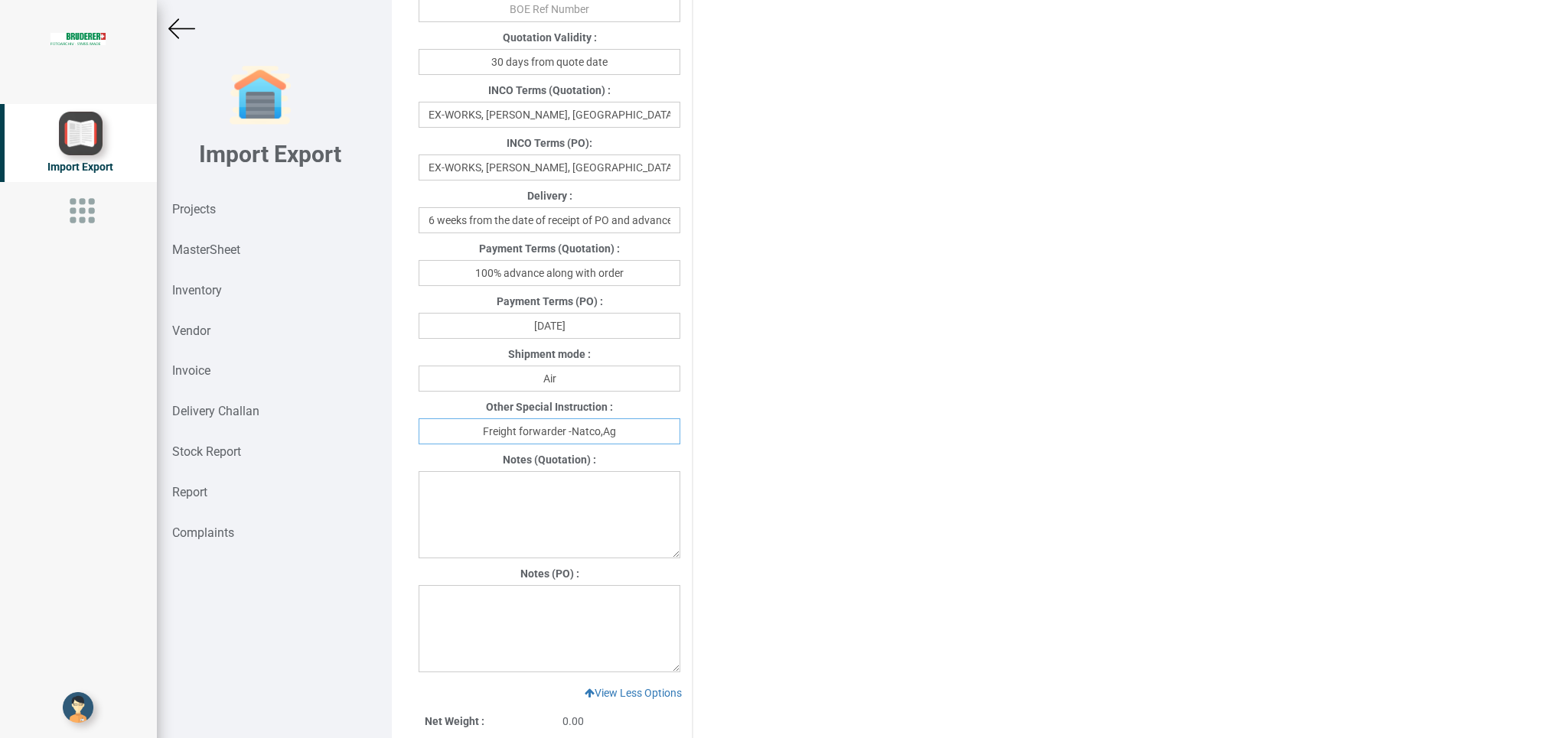
scroll to position [767, 0]
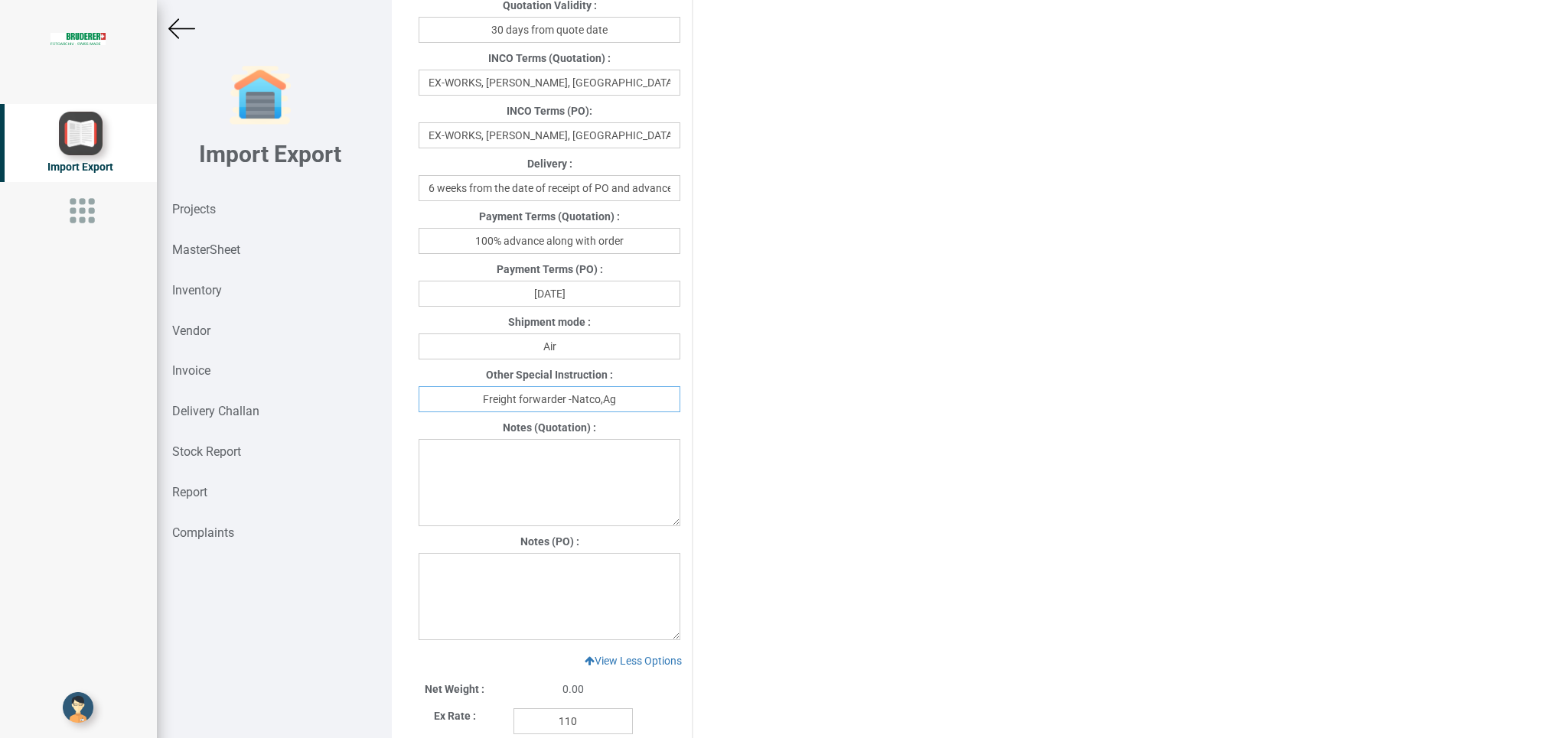
type input "Freight forwarder -Natco,Ag"
click at [488, 572] on textarea at bounding box center [549, 597] width 262 height 87
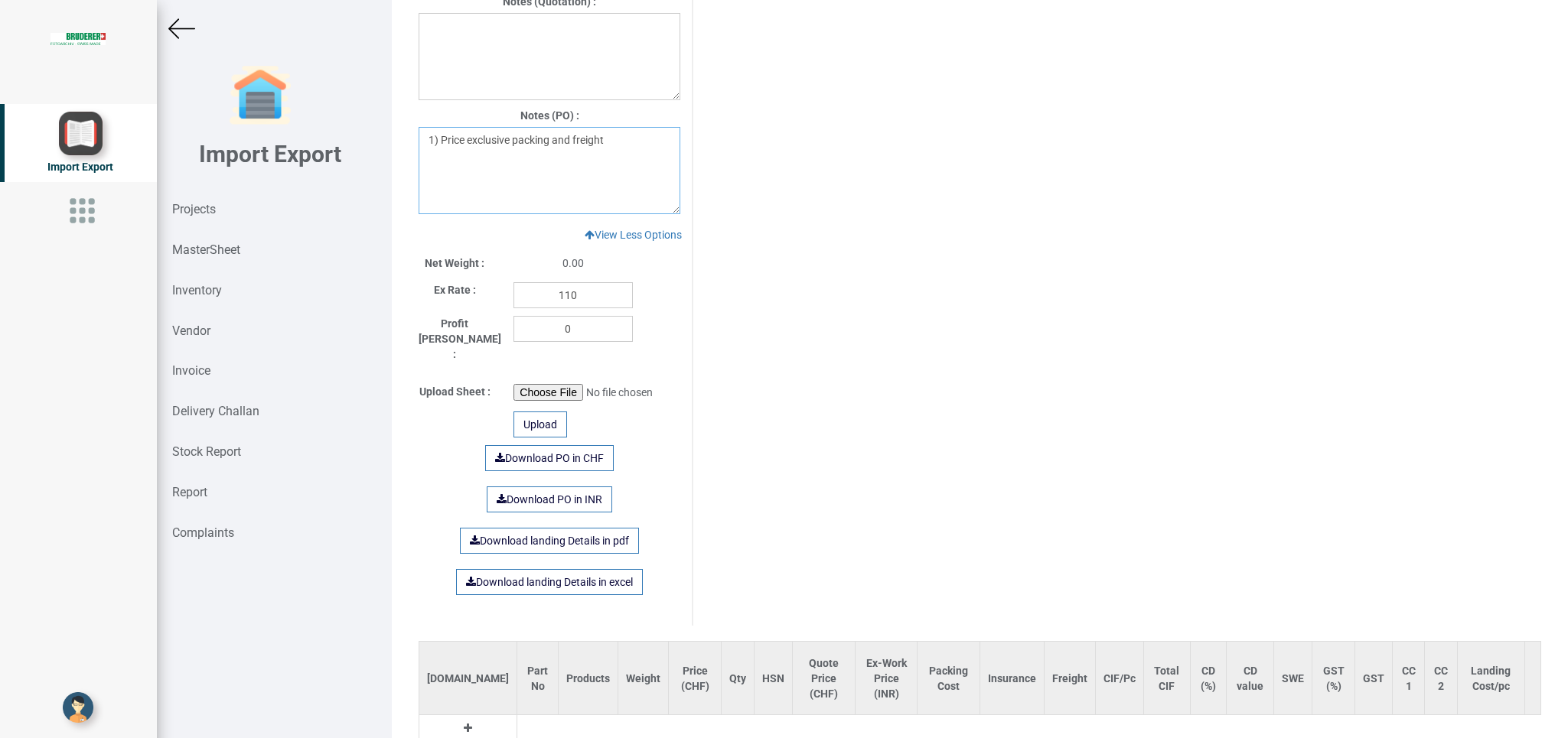
type textarea "1) Price exclusive packing and freight"
click at [544, 384] on input "file" at bounding box center [617, 392] width 208 height 17
type input "C:\fakepath\10412 EXCEL.xlsx"
click at [541, 412] on div "Upload" at bounding box center [540, 424] width 54 height 26
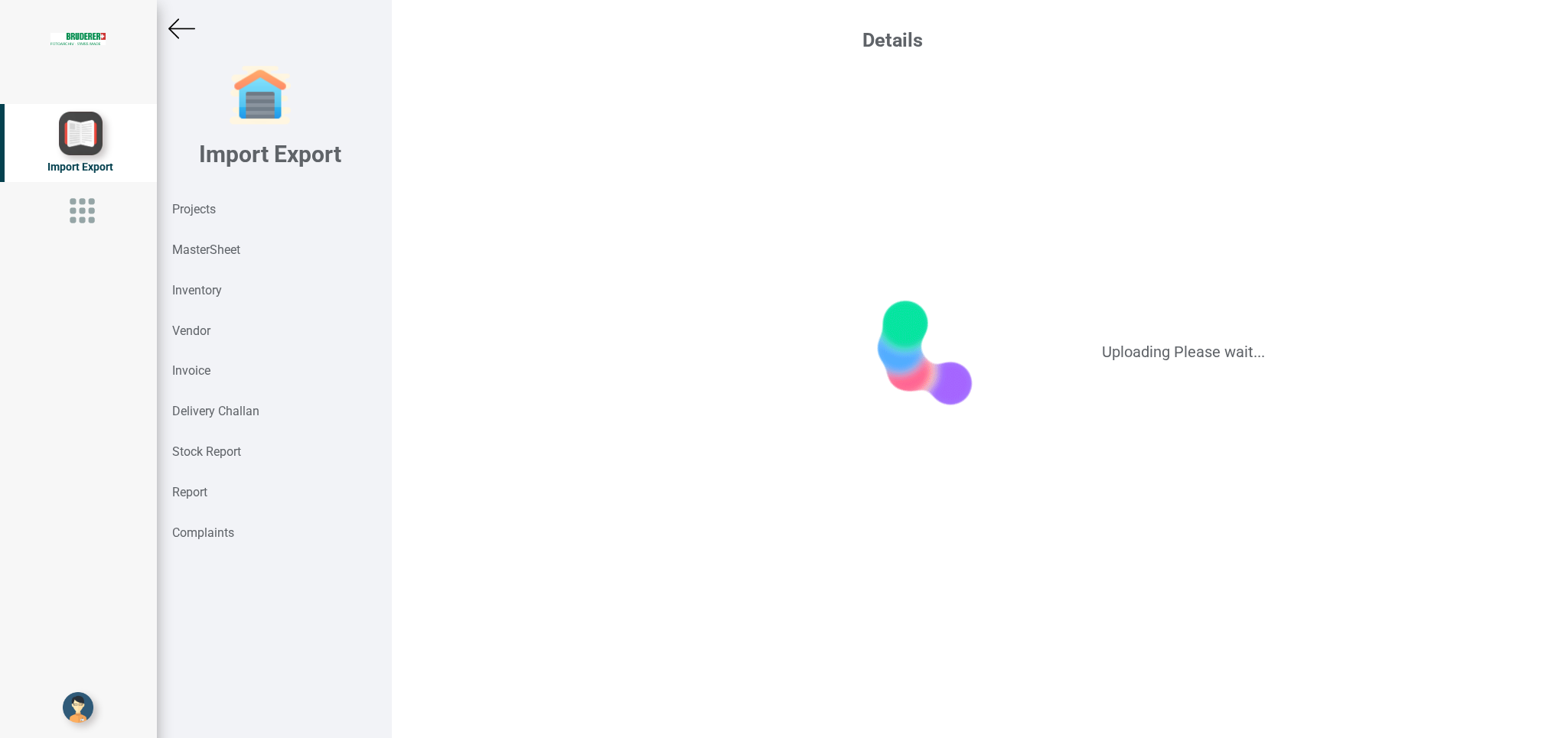
scroll to position [0, 0]
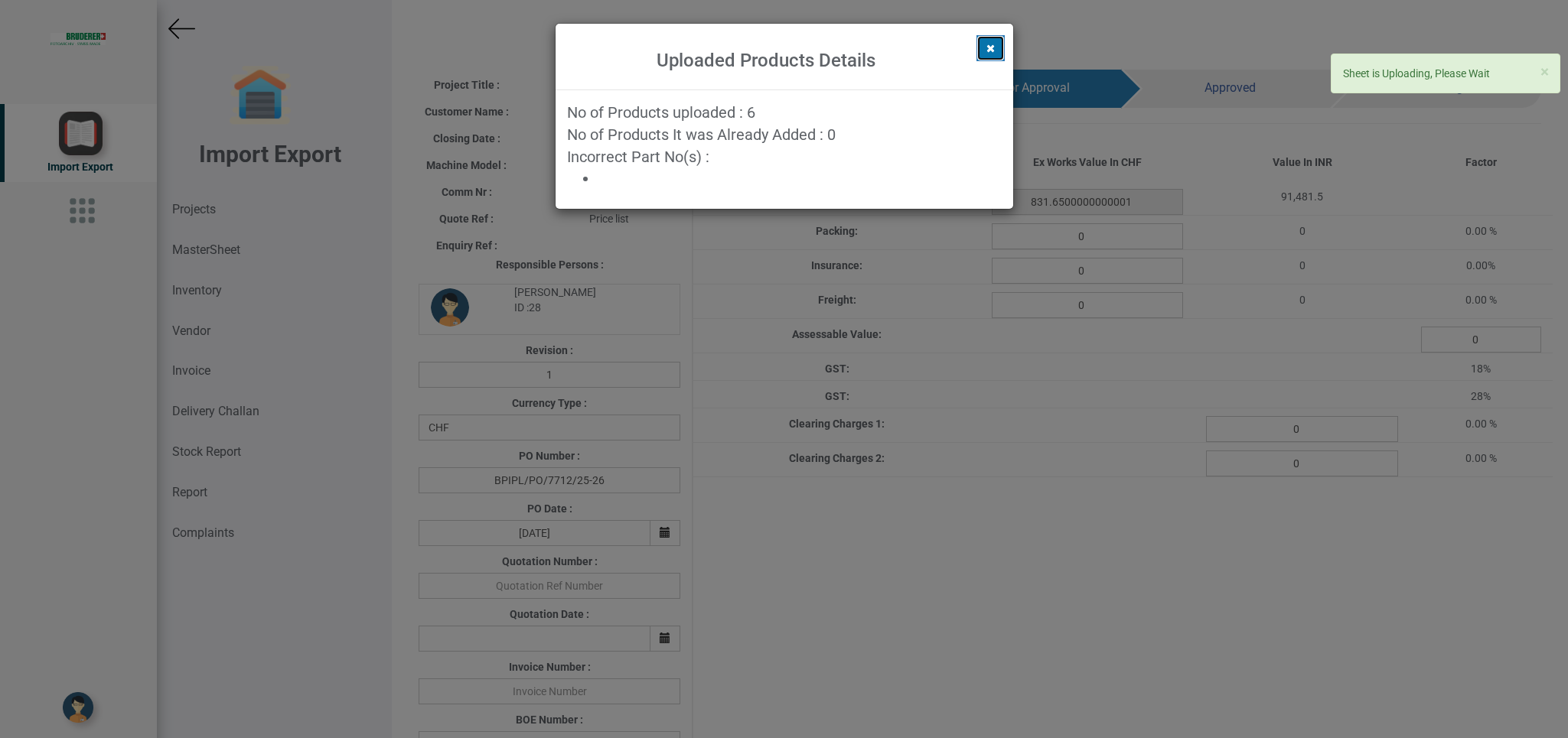
click at [994, 50] on icon at bounding box center [990, 48] width 8 height 11
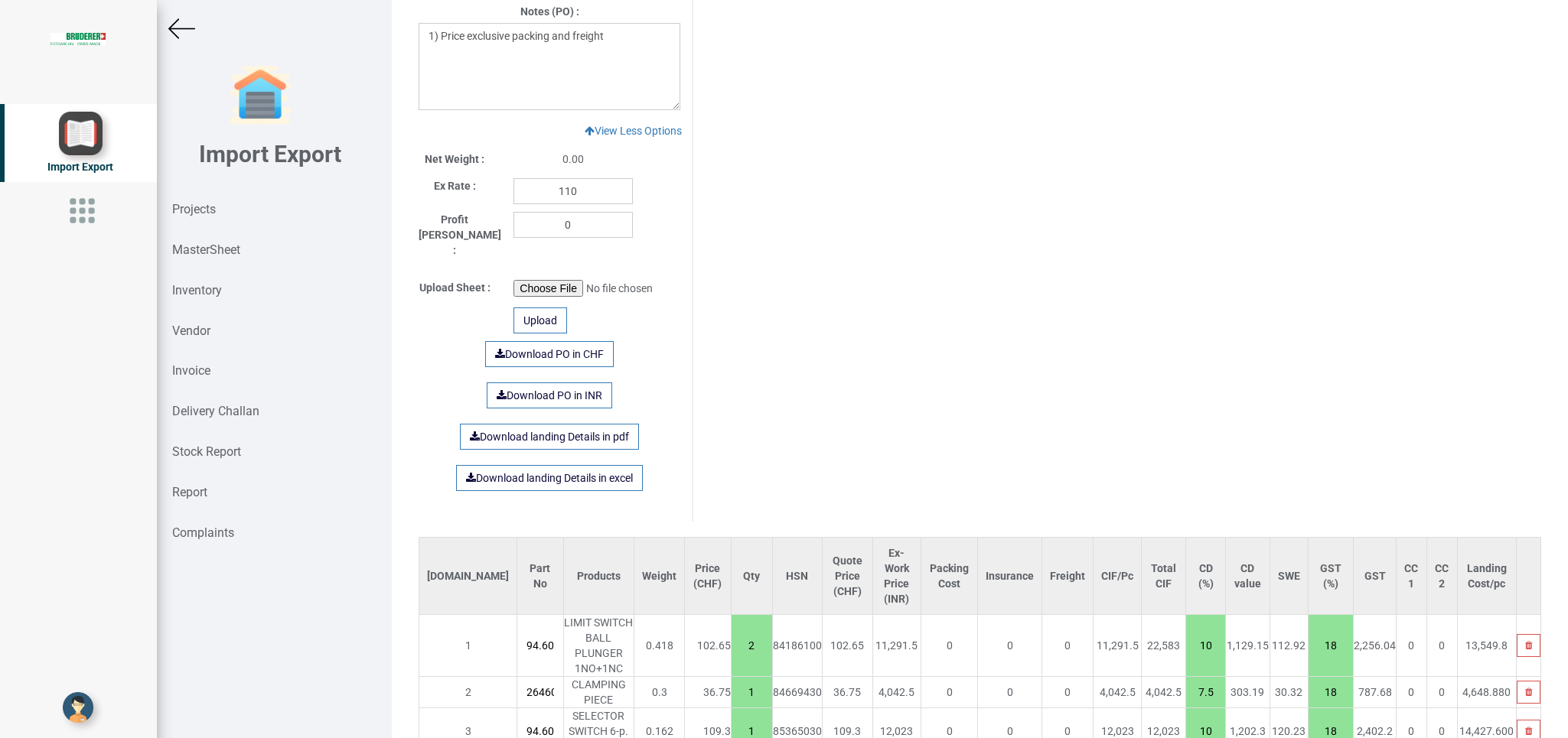
scroll to position [1460, 0]
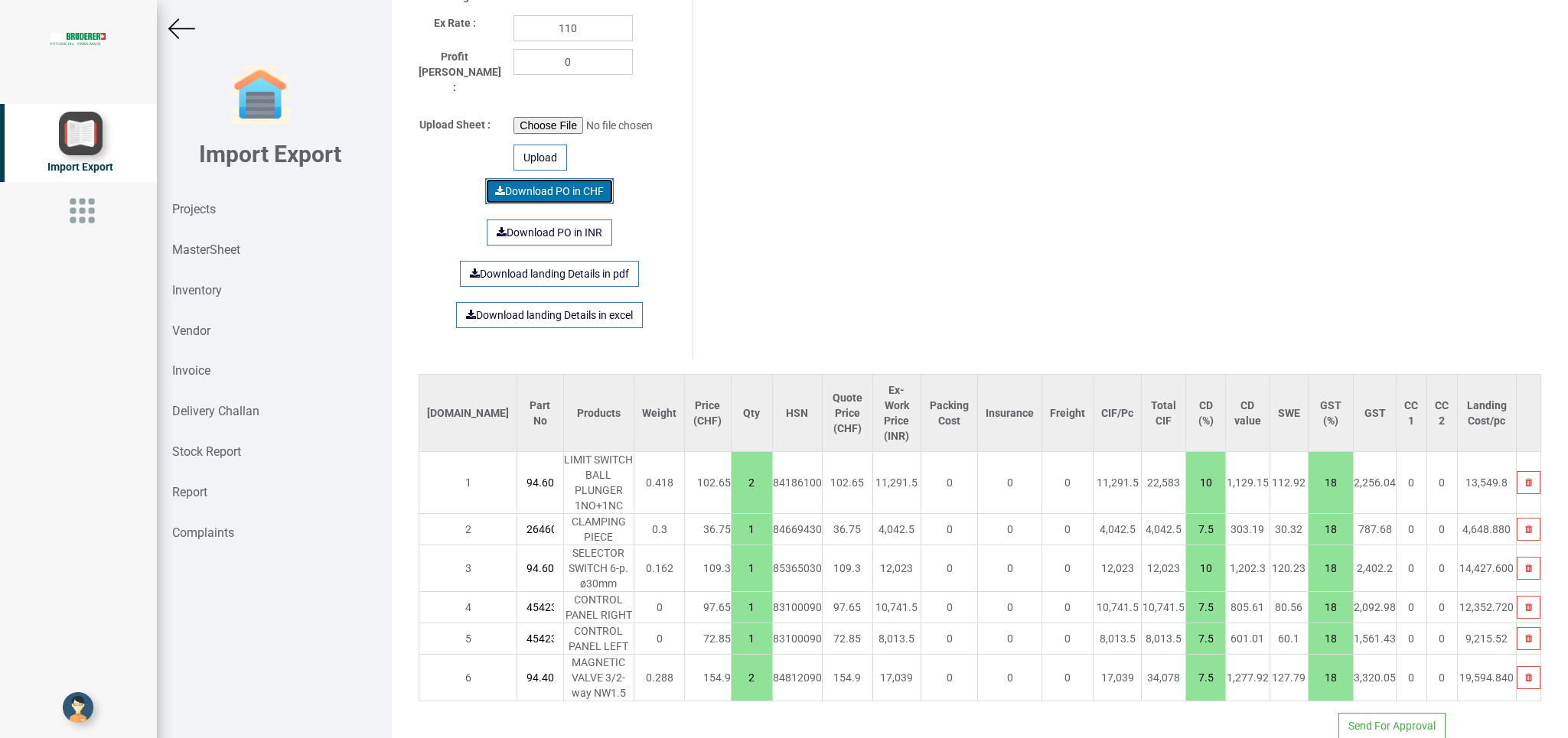
click at [528, 178] on link "Download PO in CHF" at bounding box center [549, 191] width 129 height 26
